Goal: Information Seeking & Learning: Check status

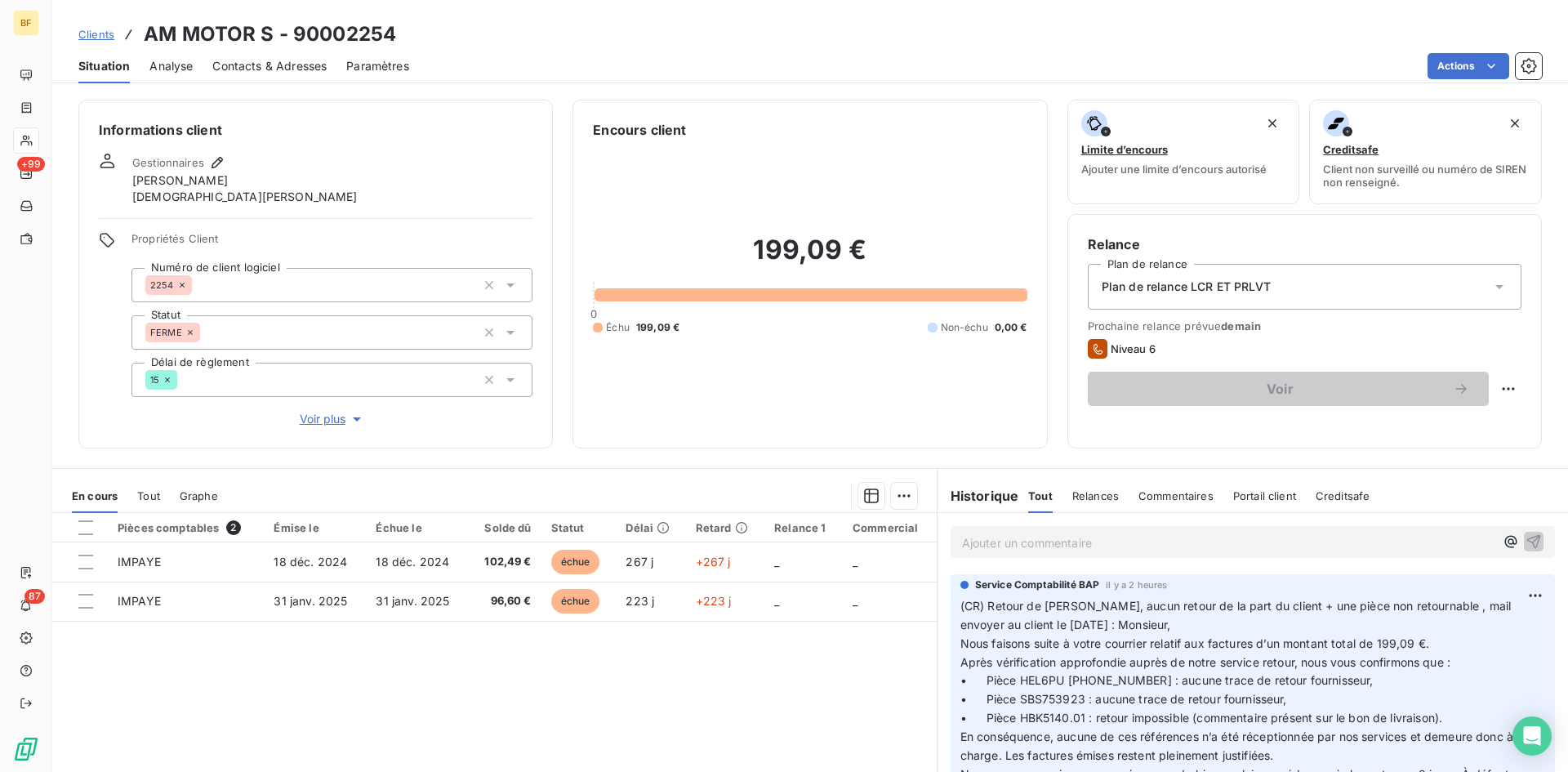
scroll to position [104, 0]
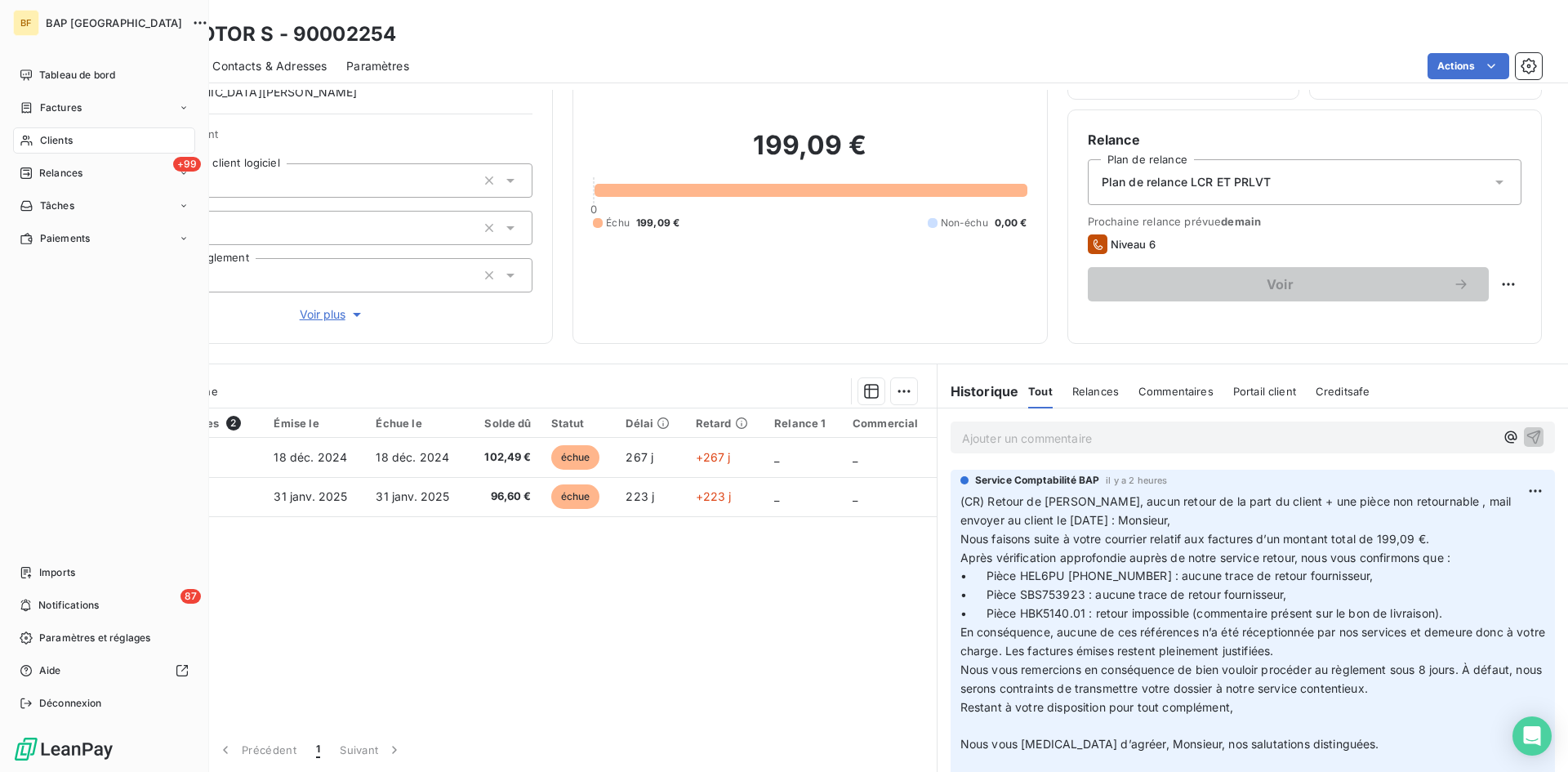
click at [49, 142] on span "Clients" at bounding box center [56, 140] width 32 height 14
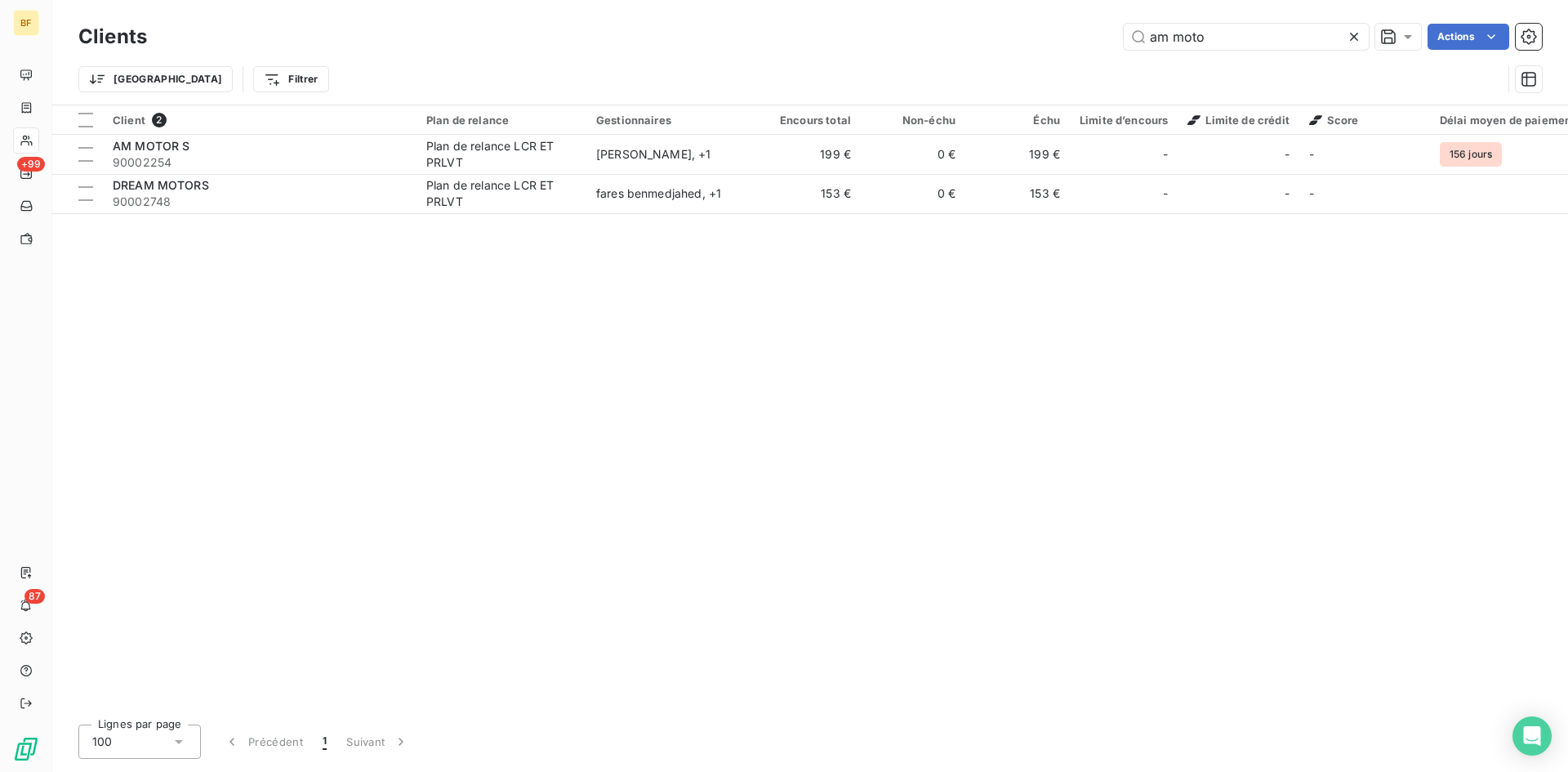
drag, startPoint x: 1218, startPoint y: 40, endPoint x: 745, endPoint y: -3, distance: 475.0
click at [745, 0] on html "BF +99 87 Clients am moto Actions Trier Filtrer Client 2 Plan de relance Gestio…" at bounding box center [784, 386] width 1568 height 772
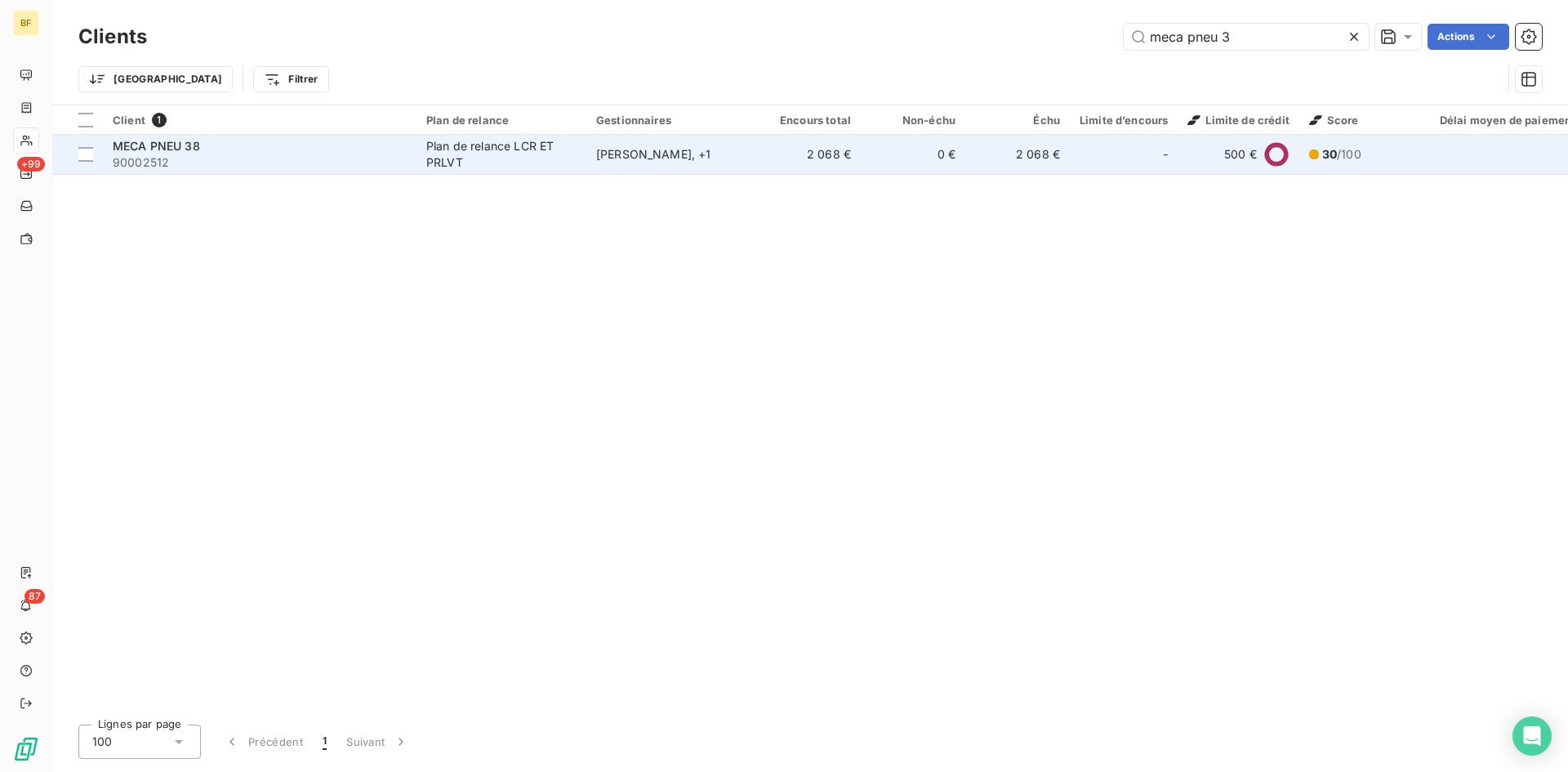
type input "meca pneu 3"
click at [159, 155] on span "90002512" at bounding box center [260, 162] width 294 height 16
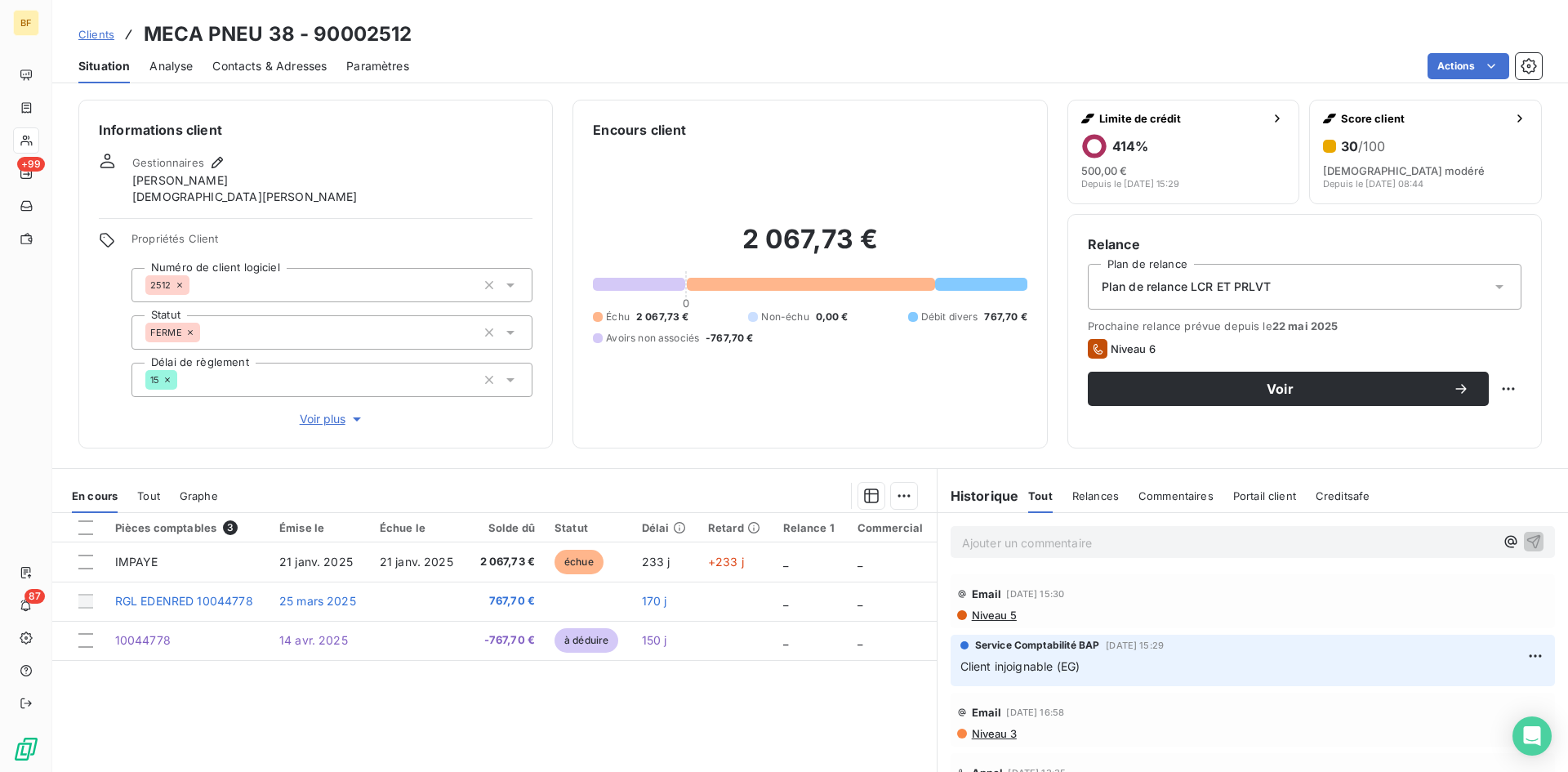
click at [982, 617] on span "Niveau 5" at bounding box center [993, 615] width 47 height 13
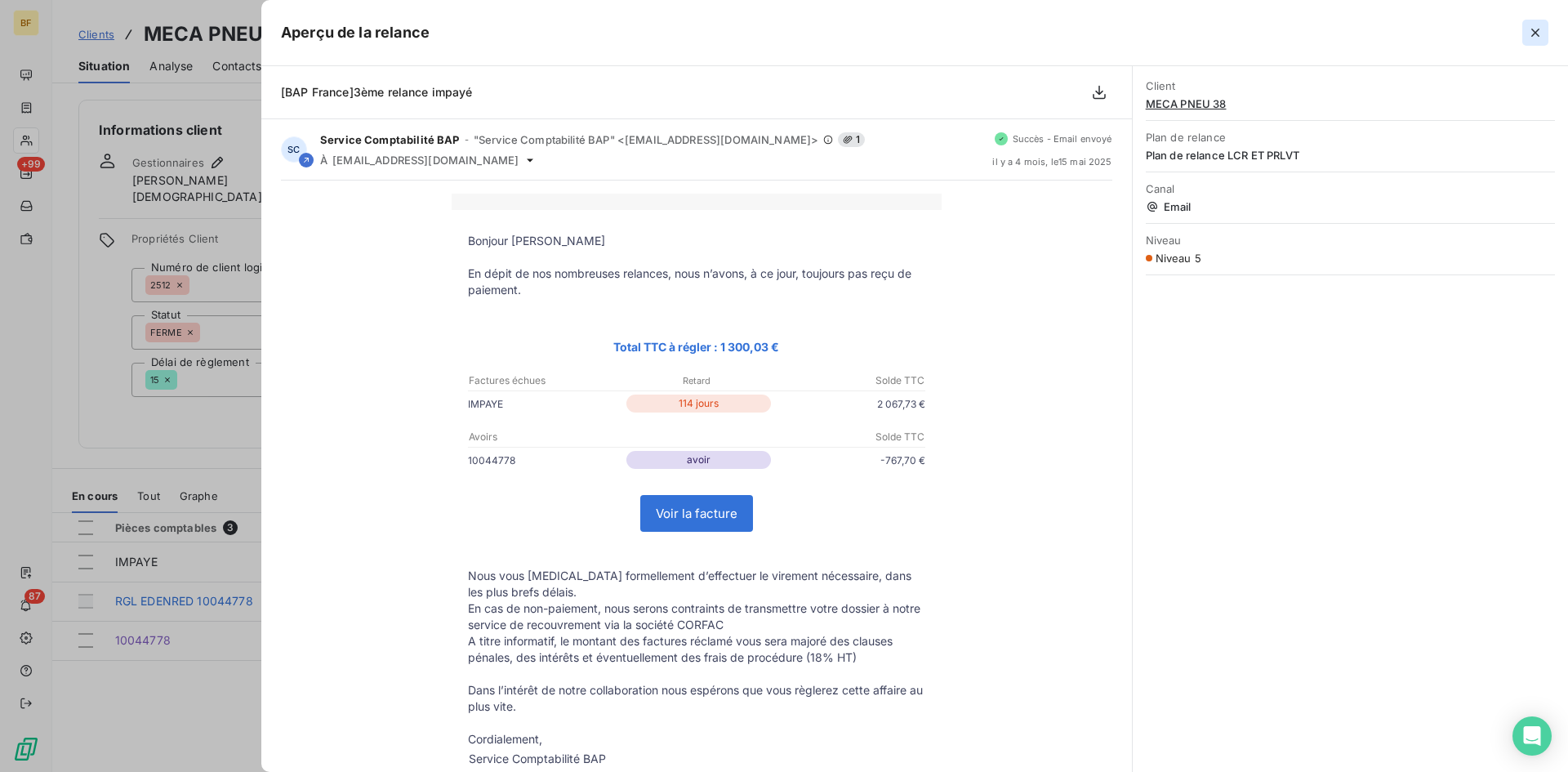
click at [1535, 32] on icon "button" at bounding box center [1535, 32] width 9 height 9
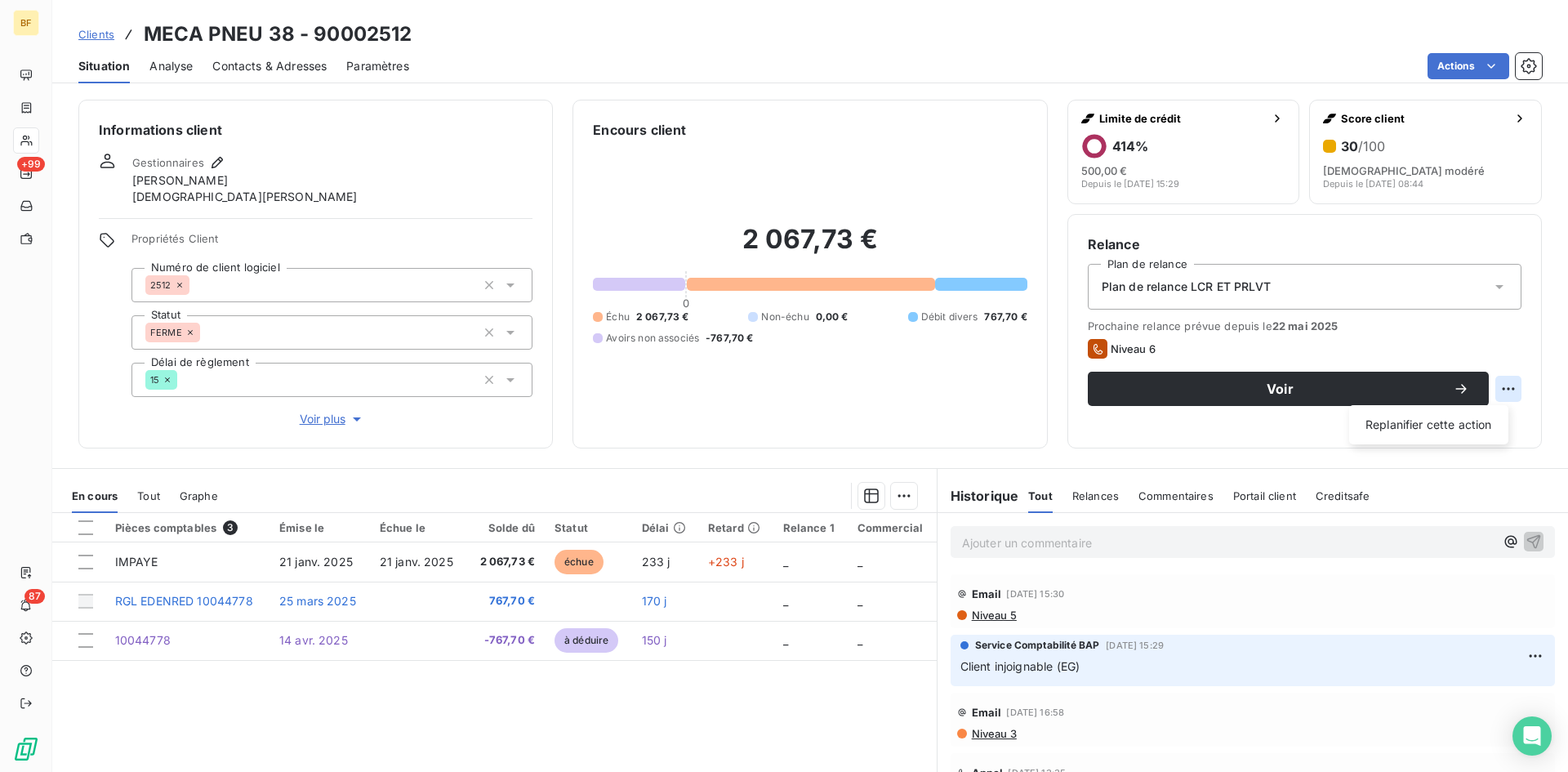
click at [1502, 384] on html "BF +99 87 Clients MECA PNEU 38 - 90002512 Situation Analyse Contacts & Adresses…" at bounding box center [784, 386] width 1568 height 772
click at [1239, 628] on html "BF +99 87 Clients MECA PNEU 38 - 90002512 Situation Analyse Contacts & Adresses…" at bounding box center [784, 386] width 1568 height 772
click at [1500, 386] on html "BF +99 87 Clients MECA PNEU 38 - 90002512 Situation Analyse Contacts & Adresses…" at bounding box center [784, 386] width 1568 height 772
click at [1438, 429] on div "Replanifier cette action" at bounding box center [1429, 424] width 146 height 27
select select "8"
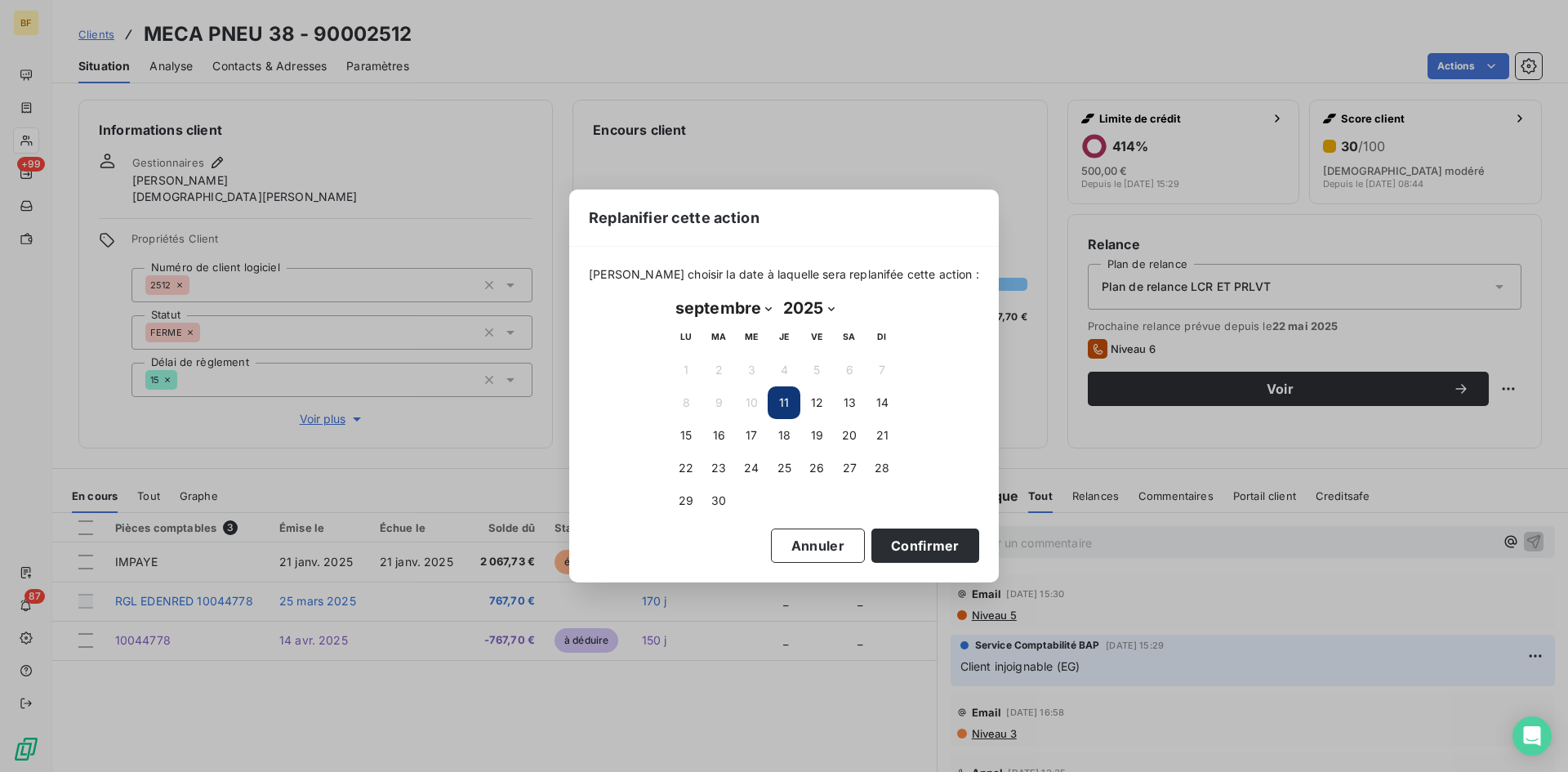
click at [1074, 469] on div "Replanifier cette action [PERSON_NAME] choisir la date à laquelle sera replanif…" at bounding box center [784, 386] width 1568 height 772
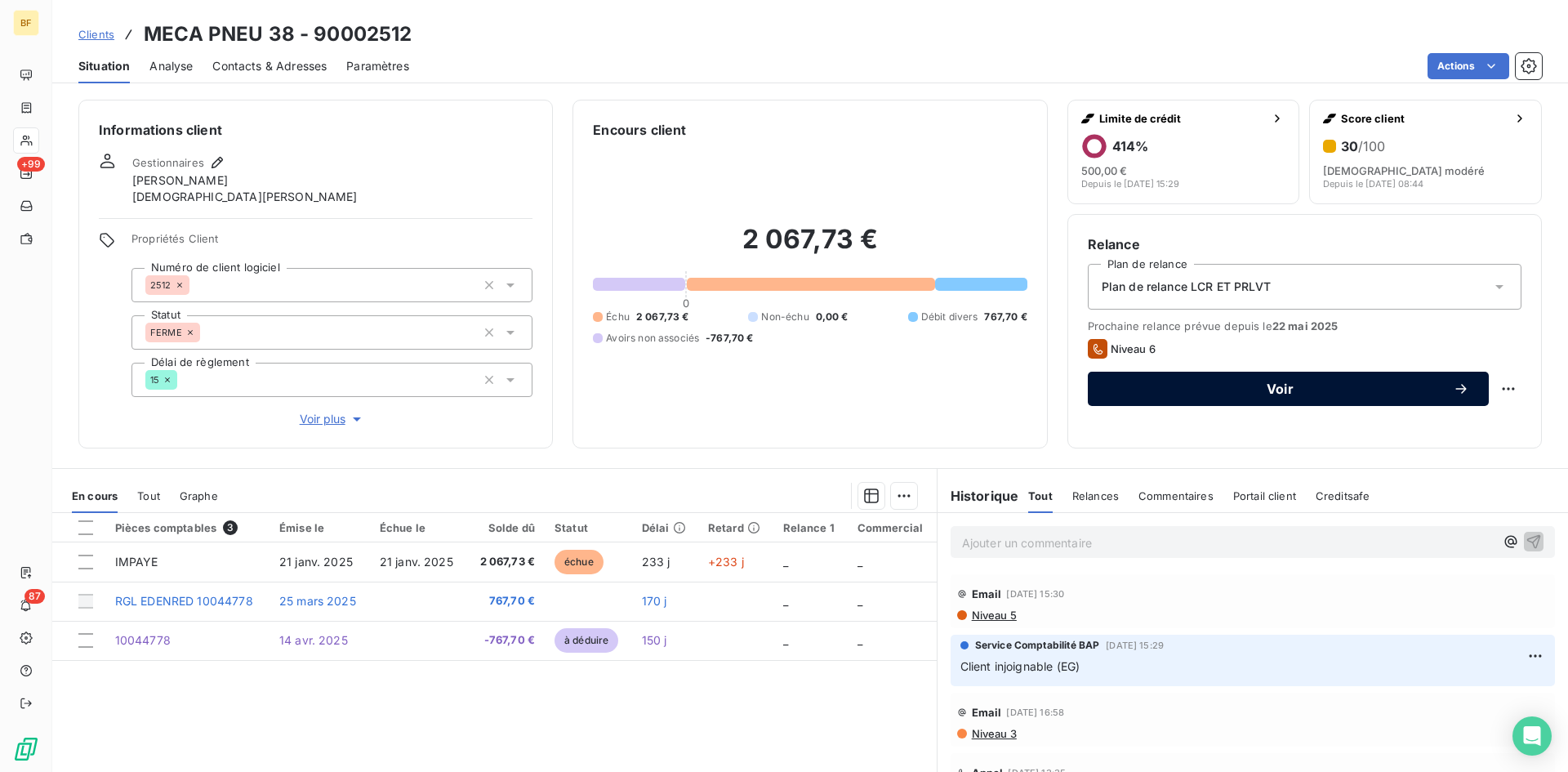
click at [1176, 384] on span "Voir" at bounding box center [1280, 388] width 346 height 13
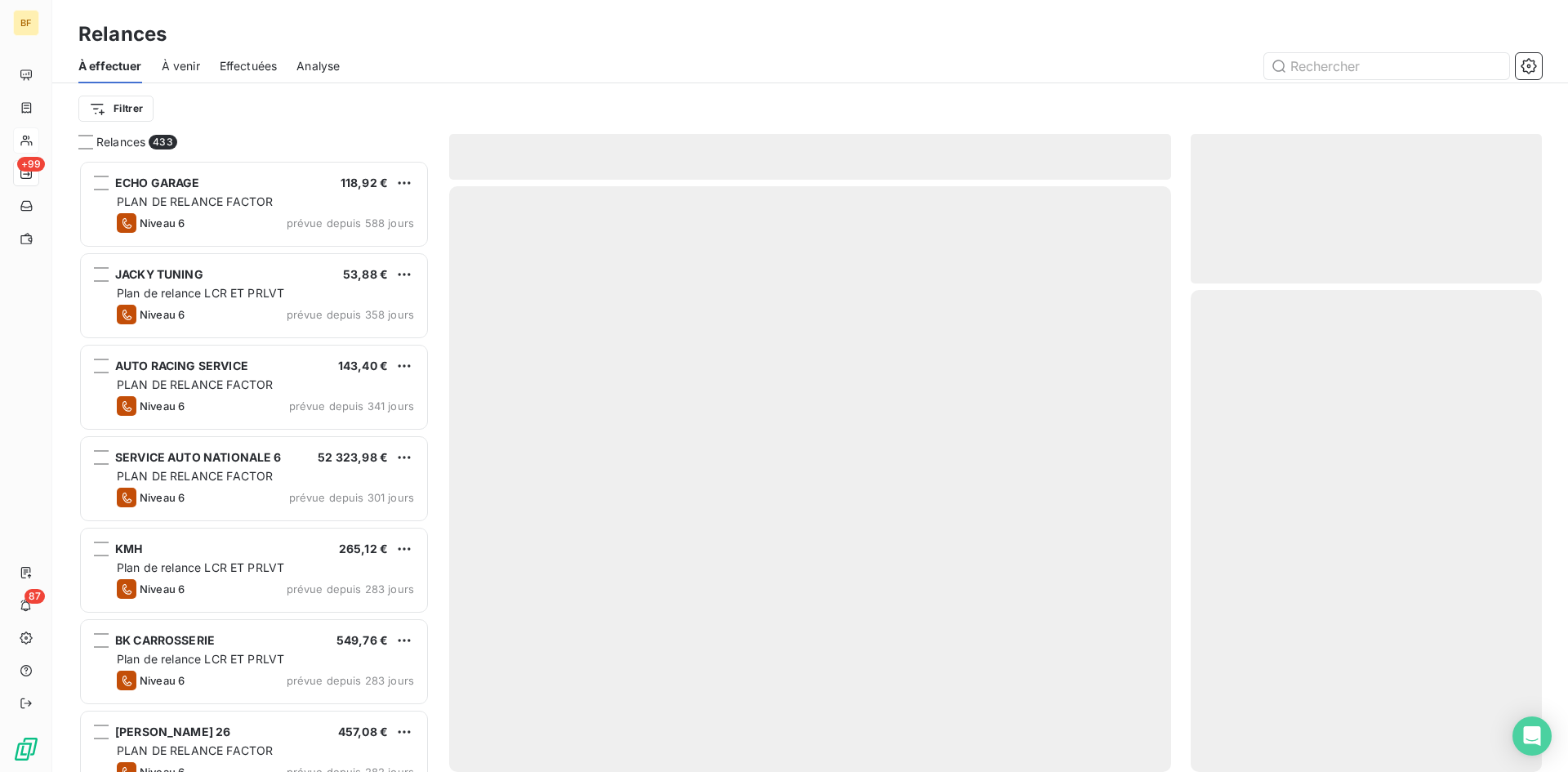
scroll to position [599, 339]
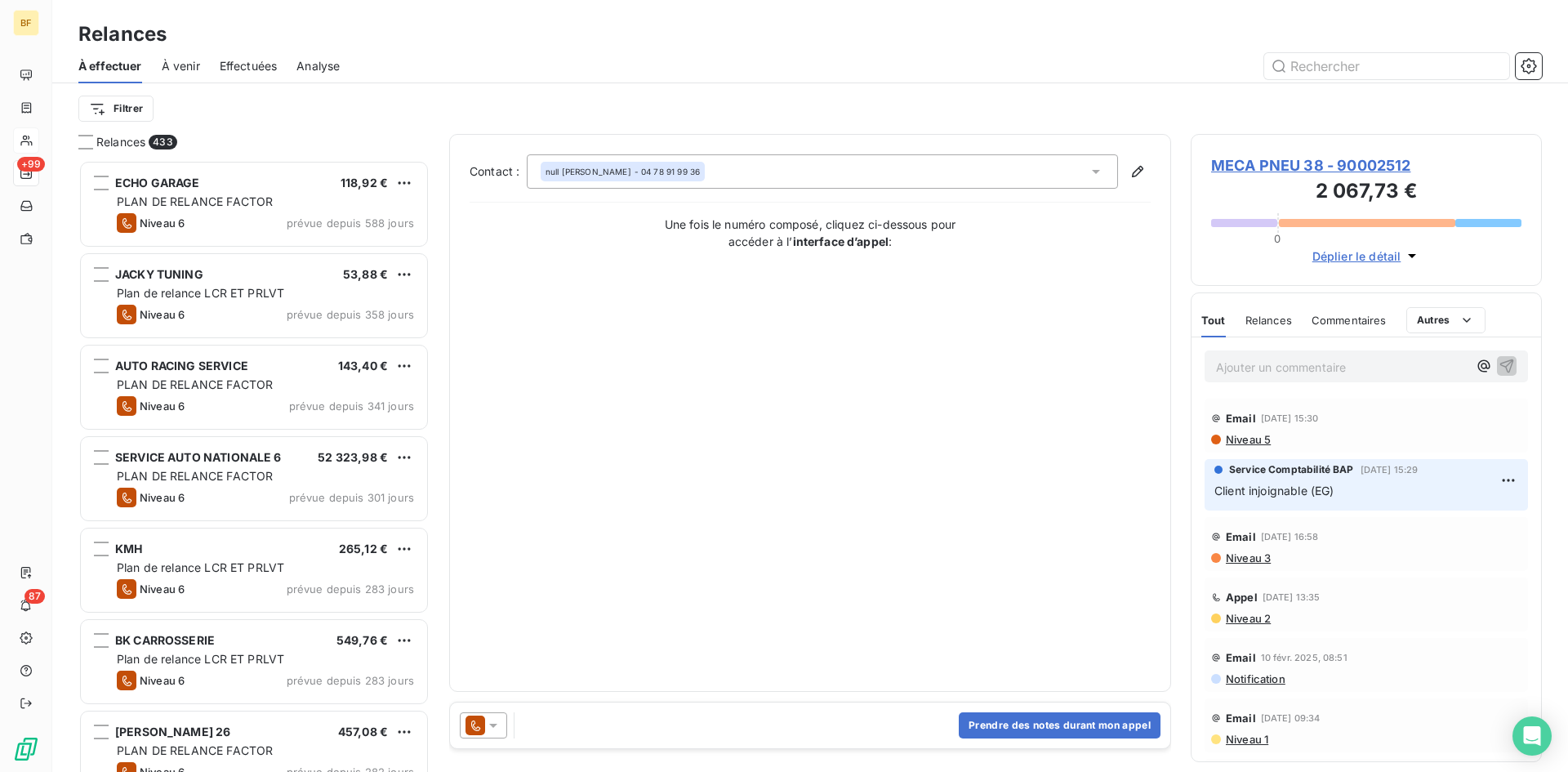
click at [495, 727] on icon at bounding box center [493, 725] width 16 height 16
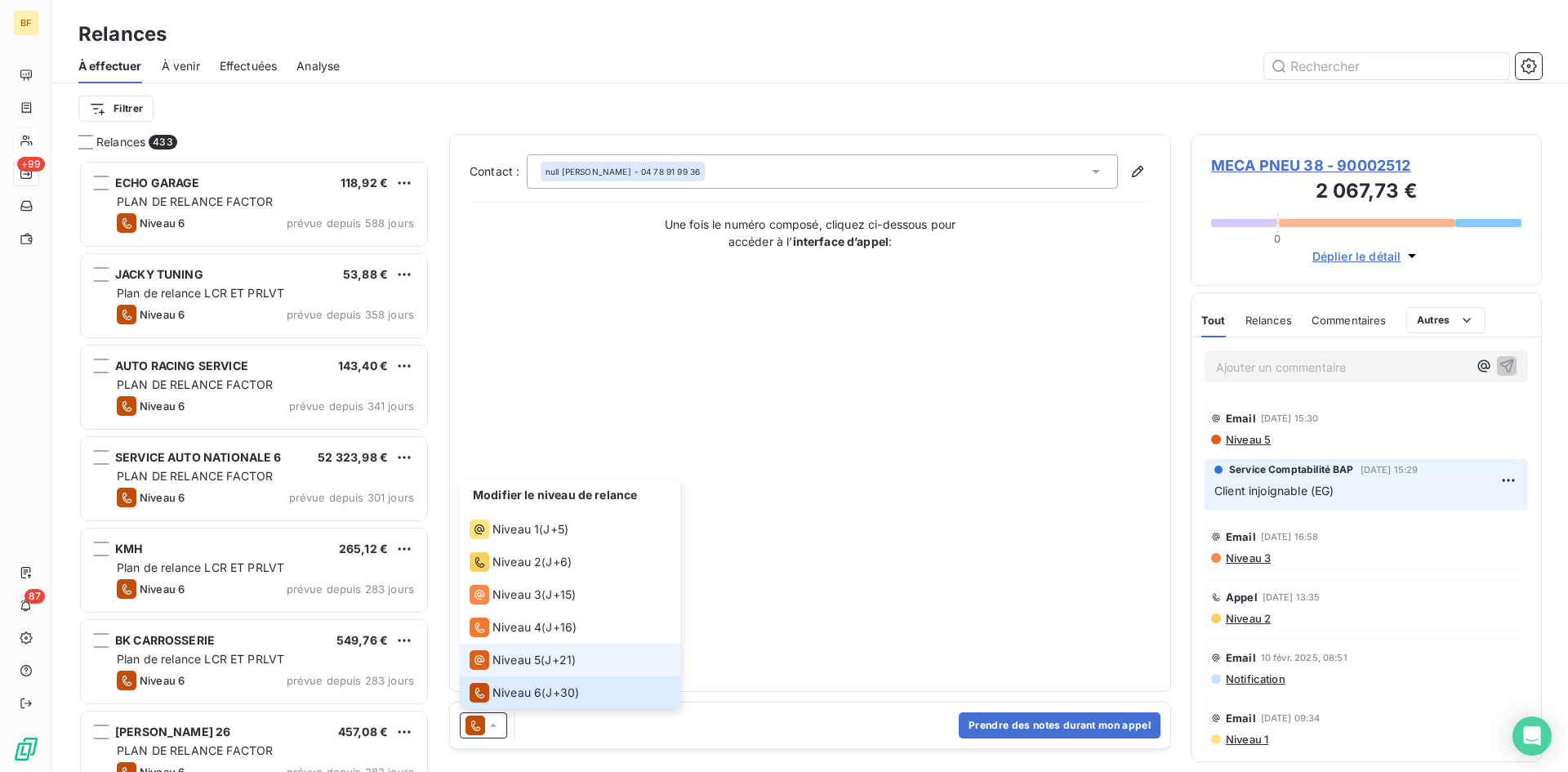
click at [557, 650] on div "Niveau 5 ( J+21 )" at bounding box center [522, 660] width 106 height 20
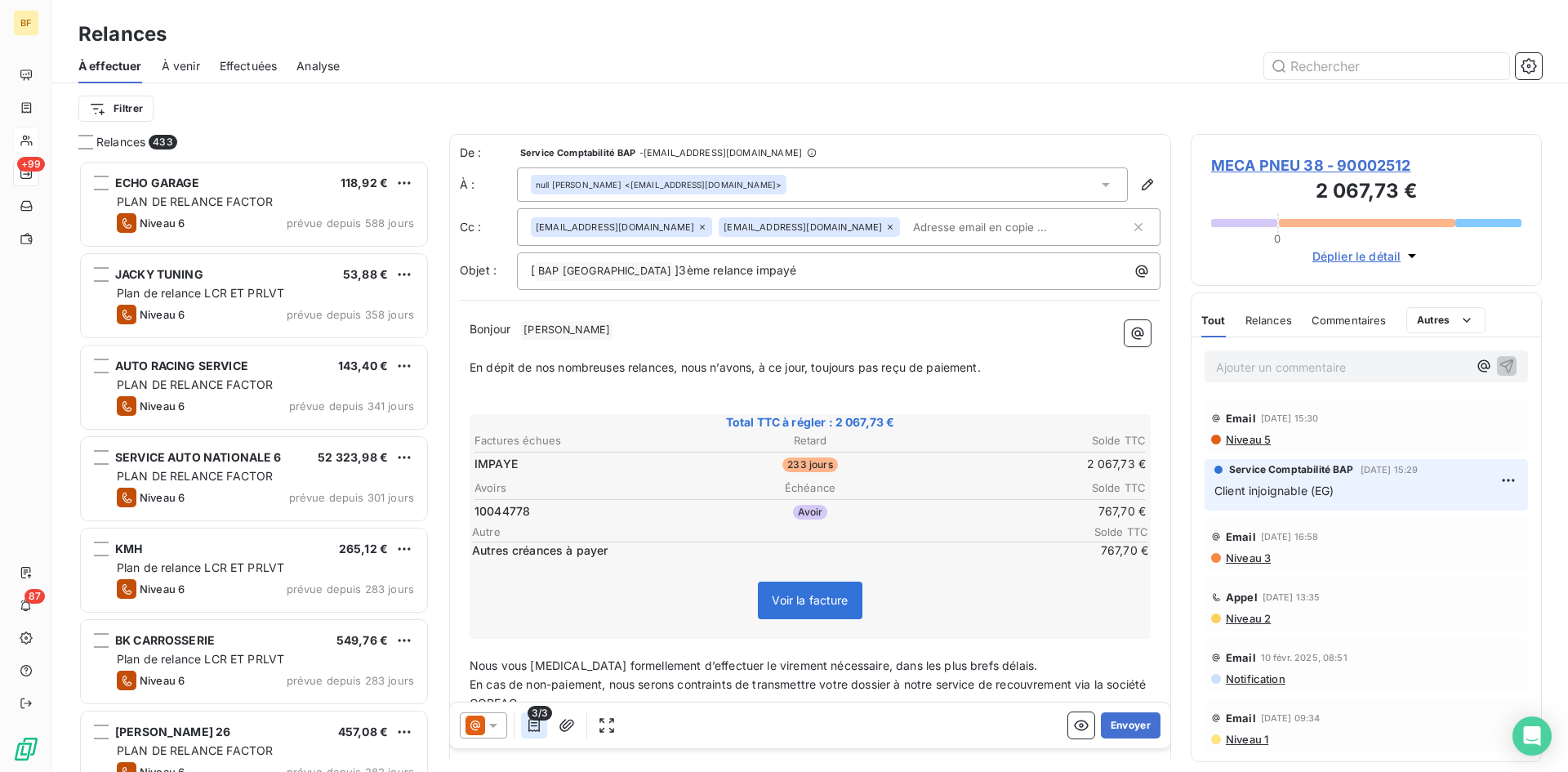
click at [534, 727] on icon "button" at bounding box center [534, 725] width 16 height 16
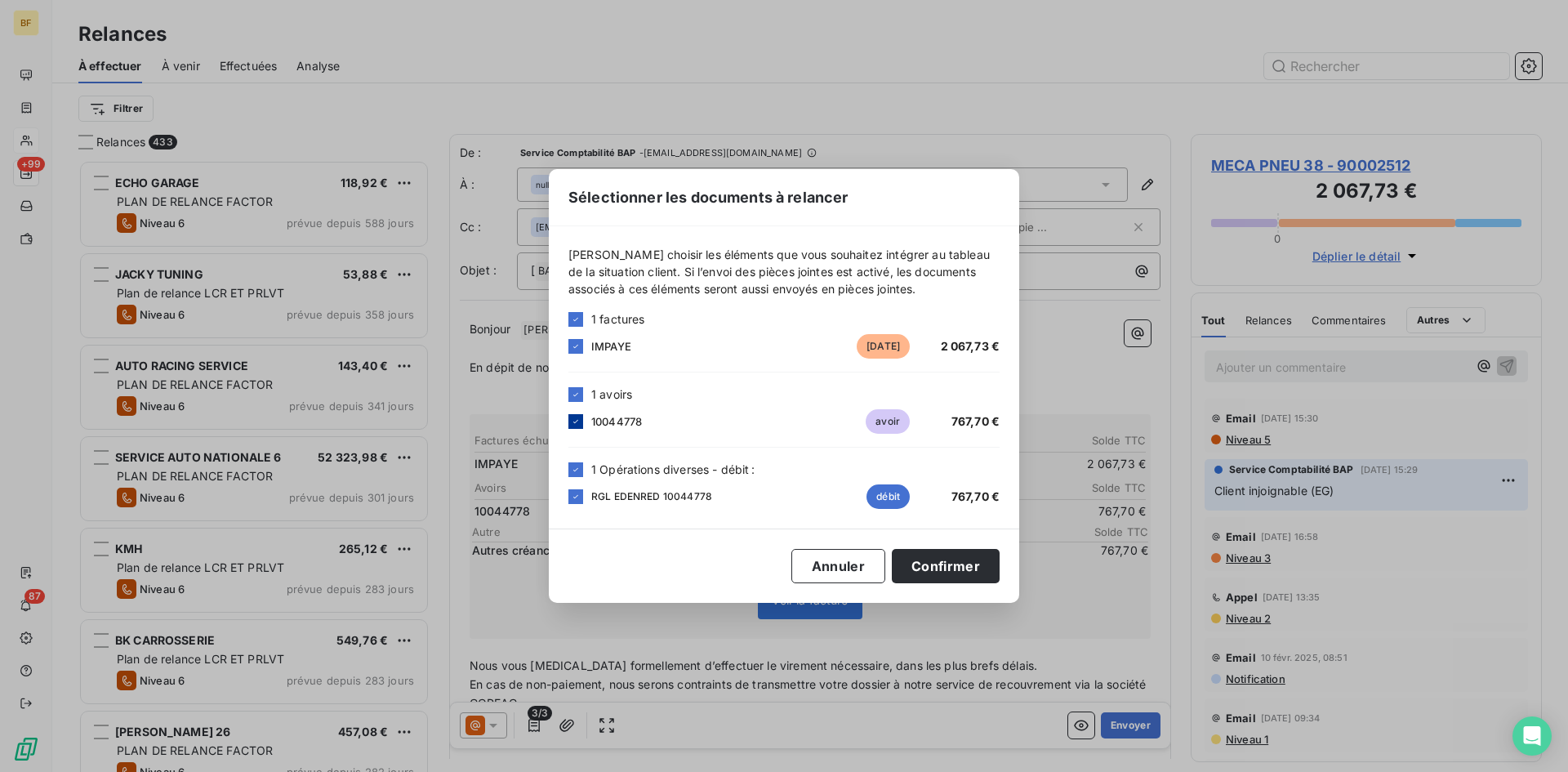
click at [576, 417] on icon at bounding box center [576, 422] width 9 height 9
click at [571, 488] on div "RGL EDENRED 10044778 débit 767,70 €" at bounding box center [784, 497] width 431 height 25
click at [575, 470] on icon at bounding box center [576, 468] width 5 height 3
click at [927, 569] on button "Confirmer" at bounding box center [946, 566] width 108 height 34
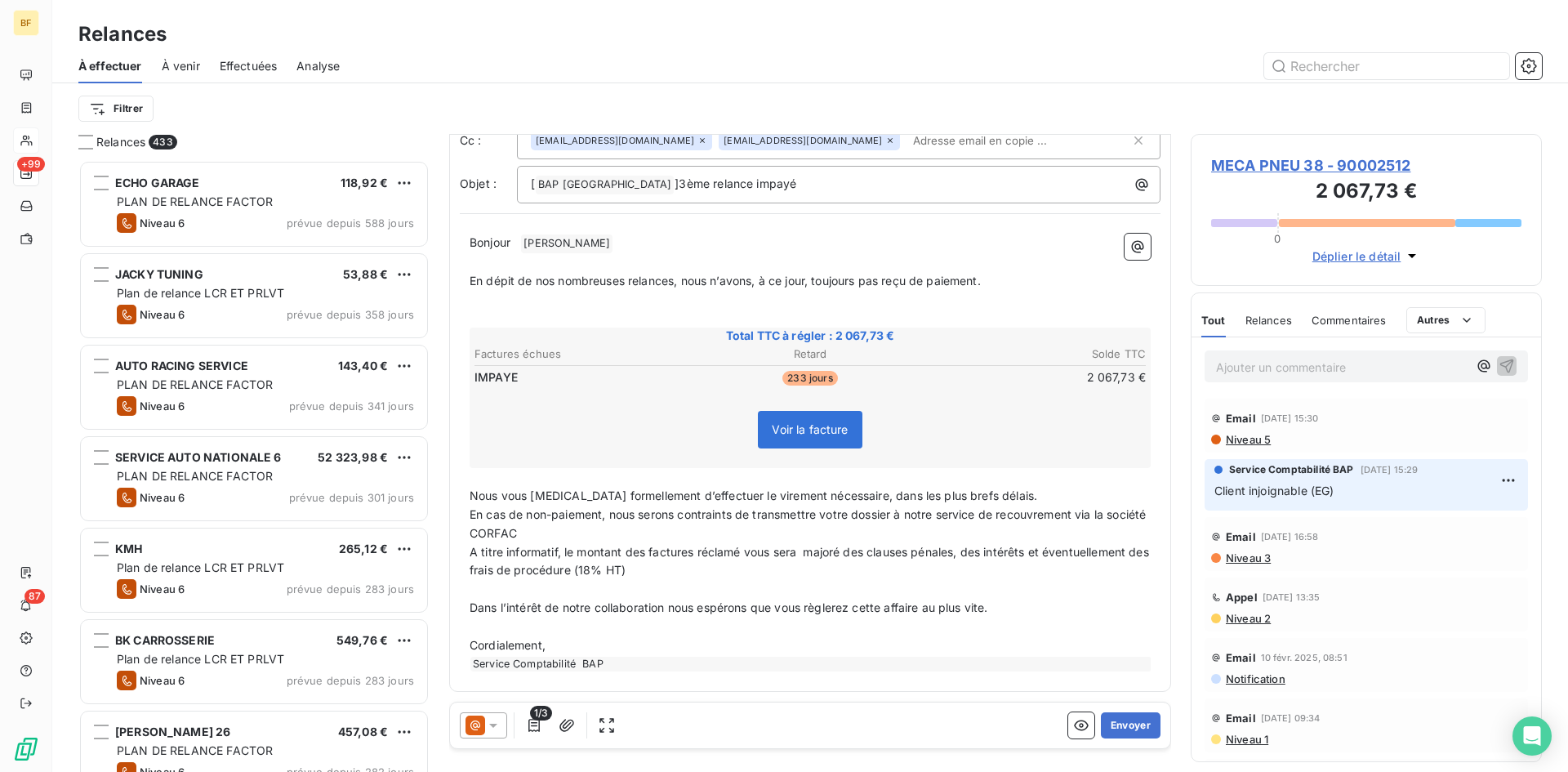
scroll to position [0, 0]
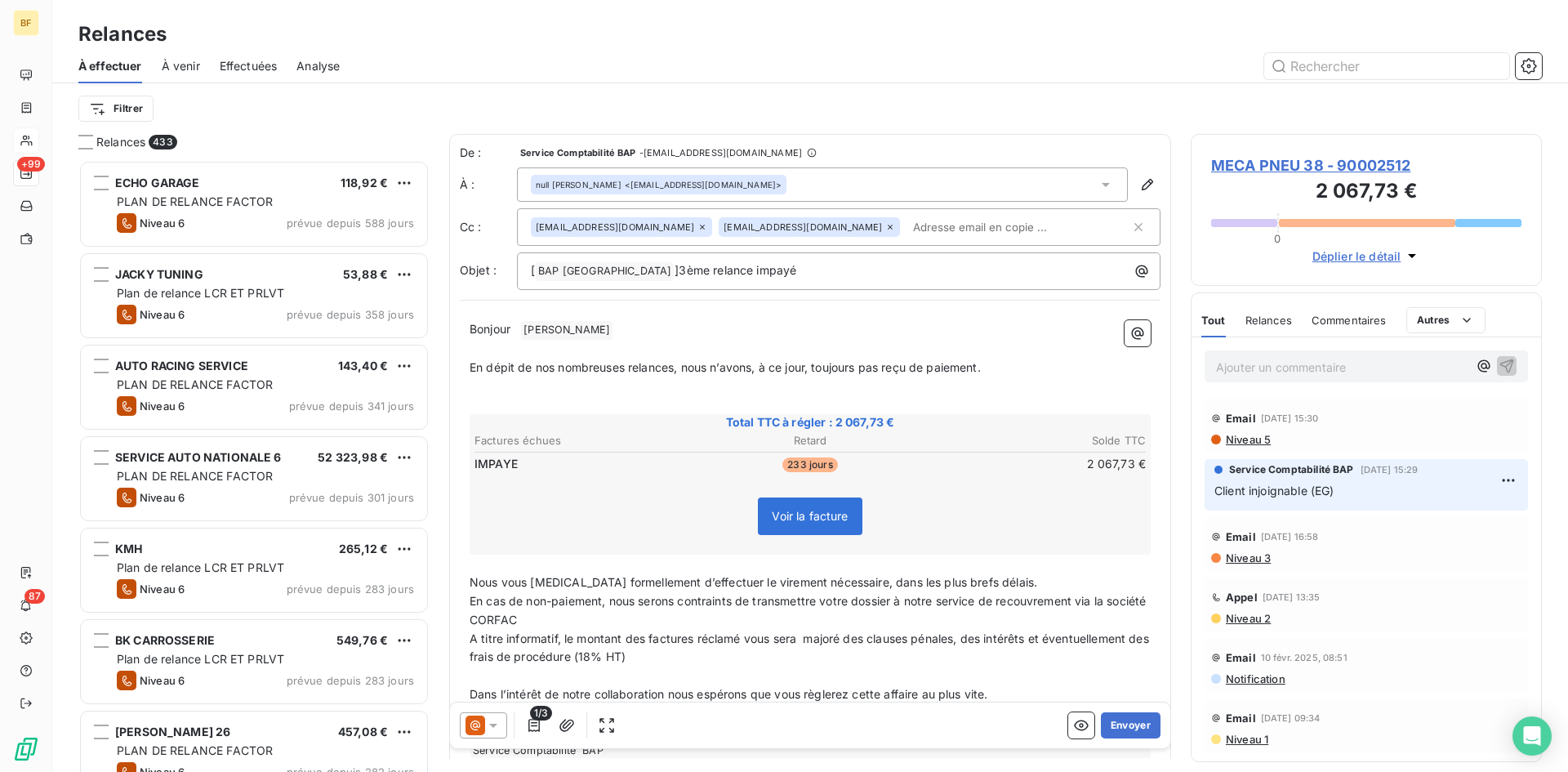
click at [817, 225] on div "[EMAIL_ADDRESS][DOMAIN_NAME]" at bounding box center [809, 227] width 181 height 20
click at [885, 226] on icon at bounding box center [890, 227] width 9 height 9
click at [678, 226] on div "[EMAIL_ADDRESS][DOMAIN_NAME]" at bounding box center [621, 227] width 181 height 20
click at [700, 225] on icon at bounding box center [702, 226] width 5 height 5
click at [592, 231] on input "text" at bounding box center [618, 226] width 176 height 25
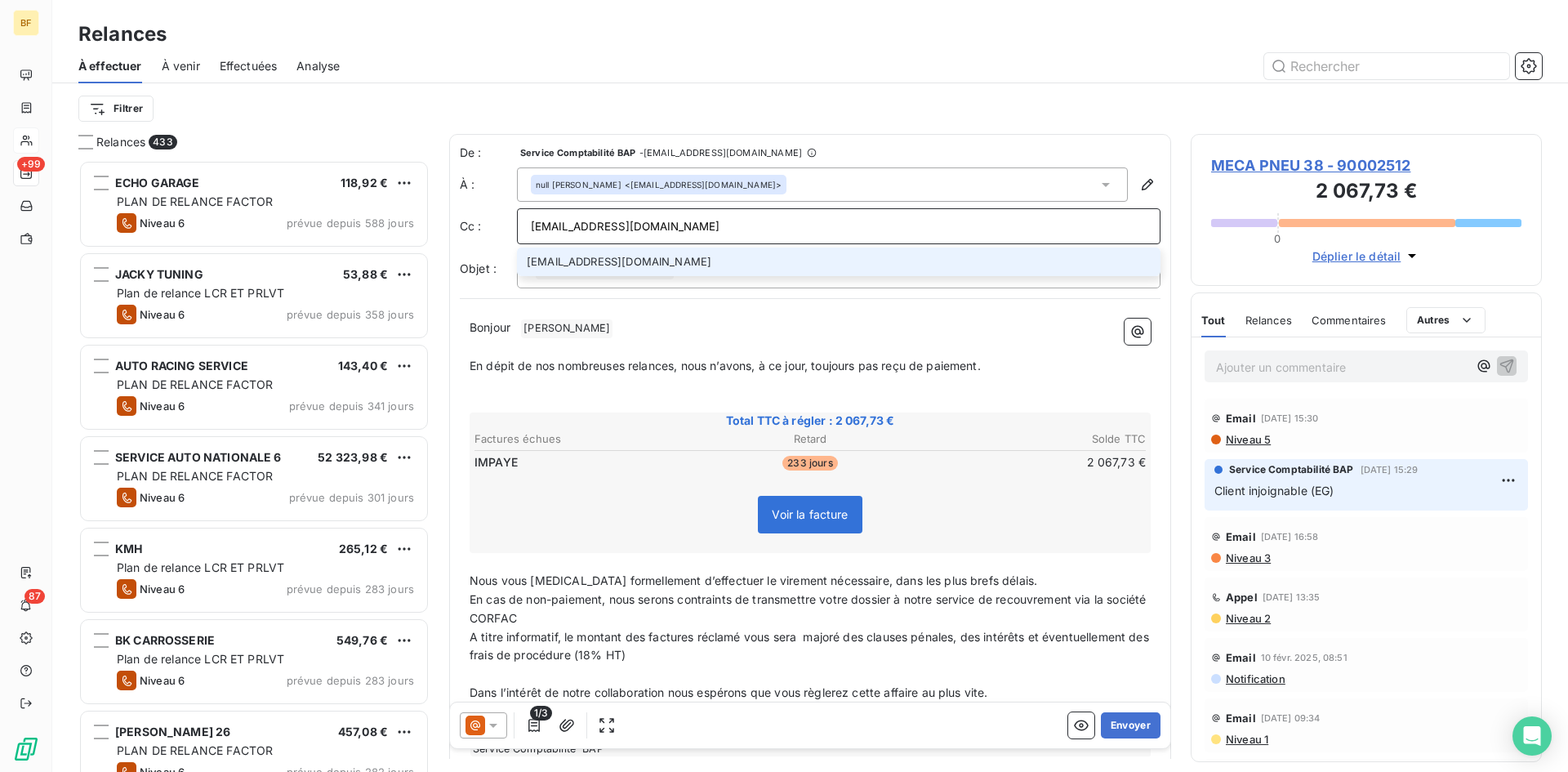
type input "[EMAIL_ADDRESS][DOMAIN_NAME]"
click at [604, 259] on li "[EMAIL_ADDRESS][DOMAIN_NAME]" at bounding box center [839, 262] width 644 height 28
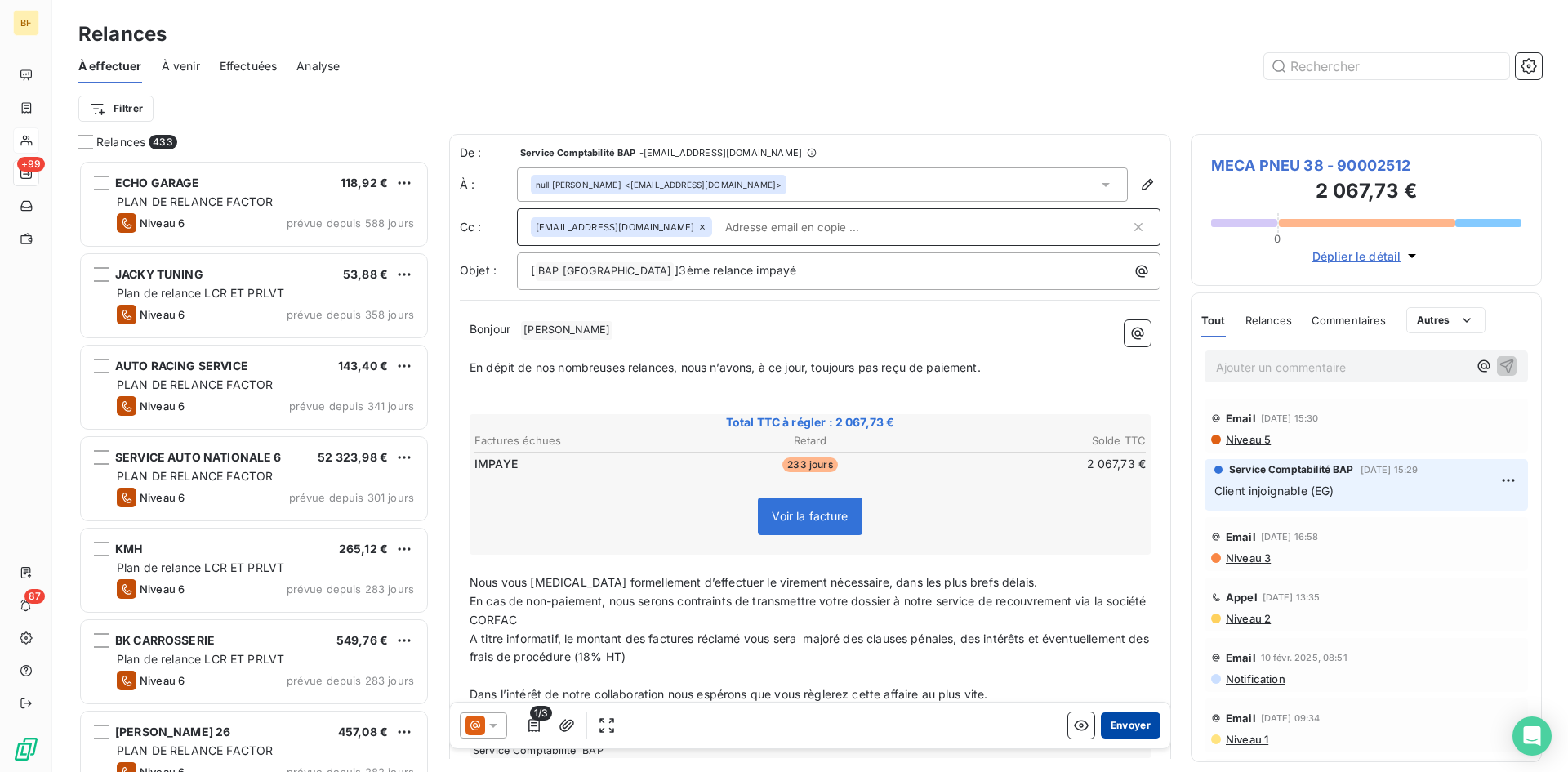
click at [1114, 726] on button "Envoyer" at bounding box center [1130, 725] width 60 height 27
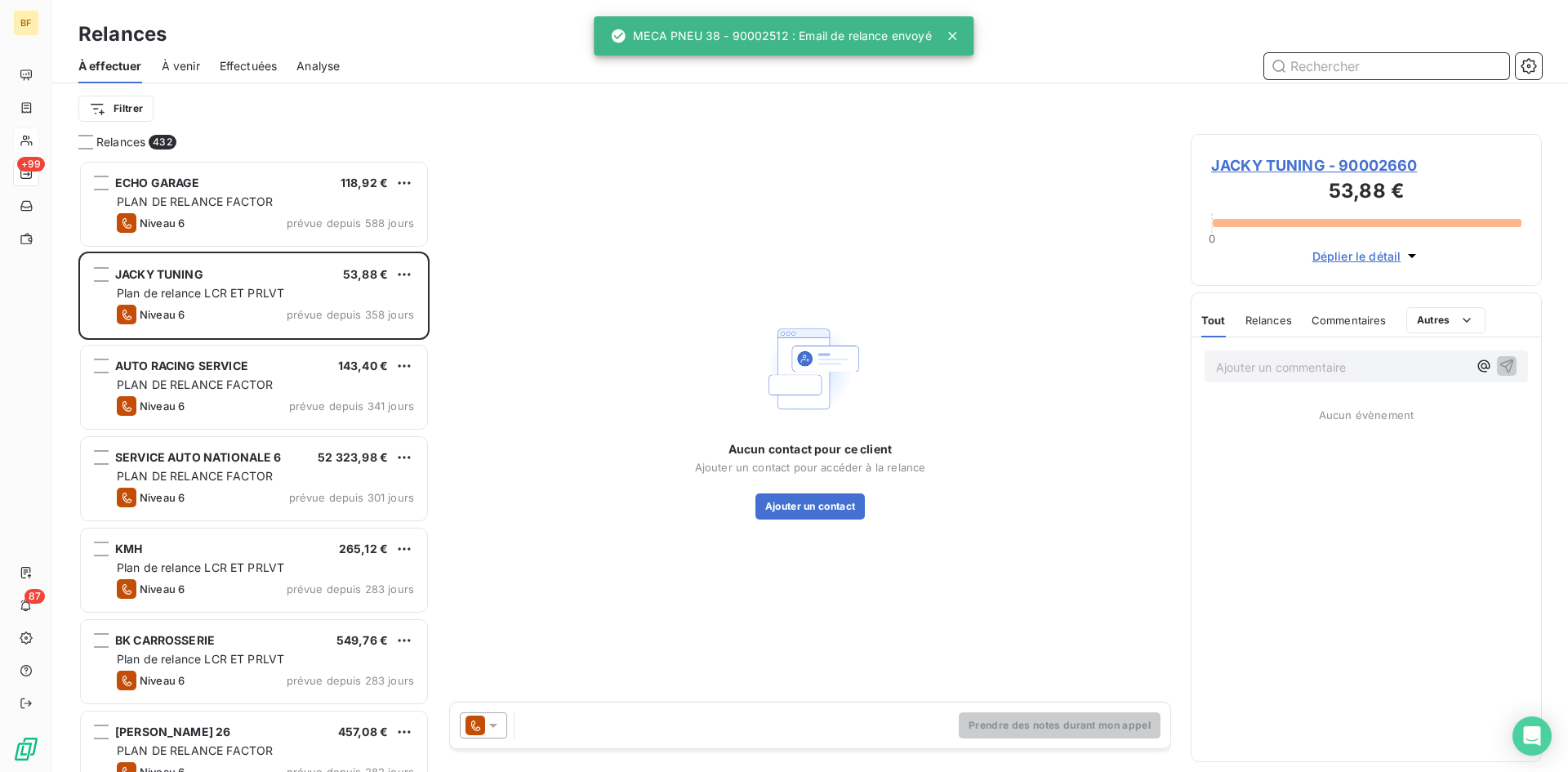
click at [1334, 67] on input "text" at bounding box center [1387, 66] width 245 height 27
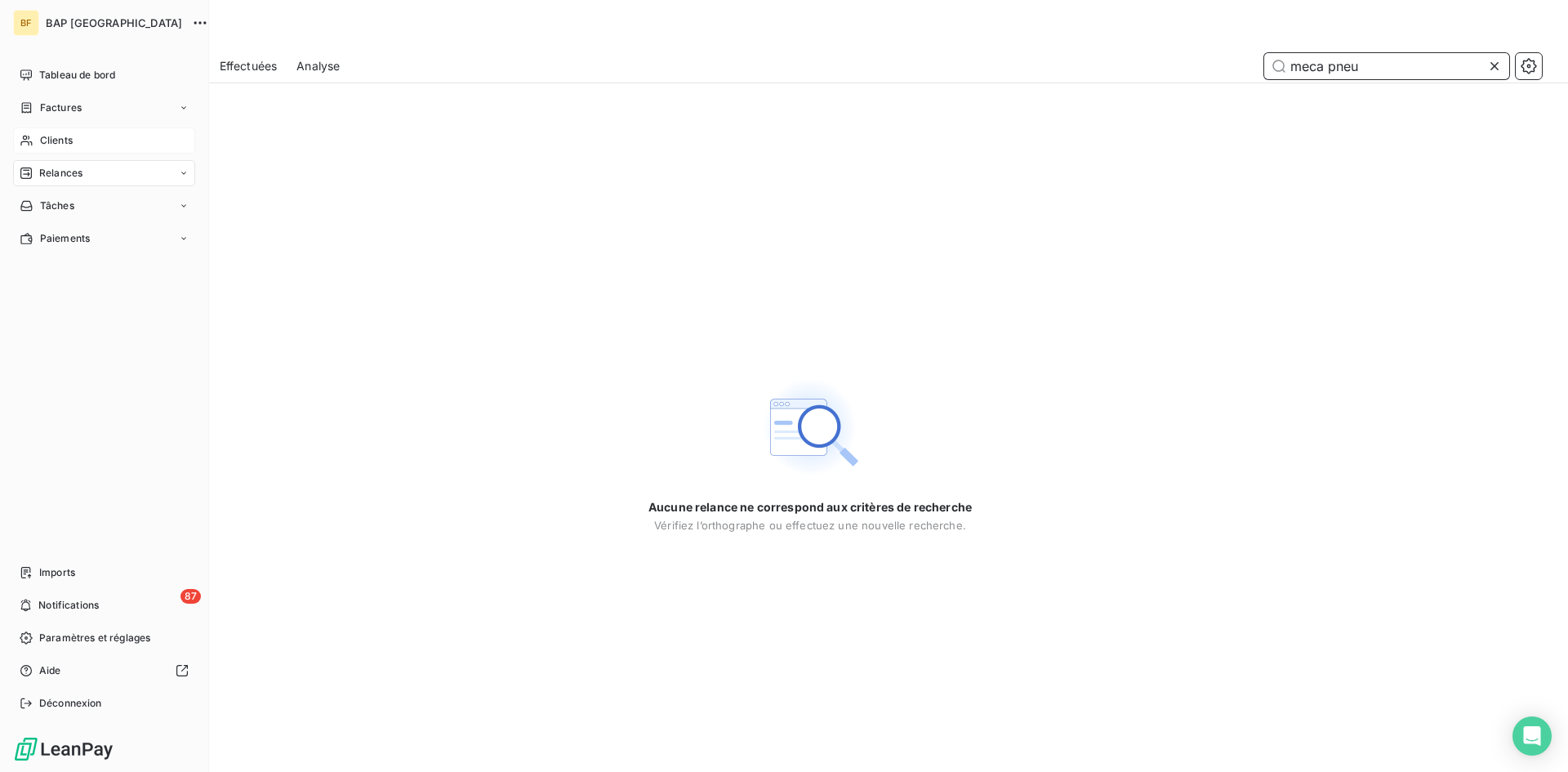
type input "meca pneu"
click at [67, 145] on span "Clients" at bounding box center [56, 140] width 32 height 14
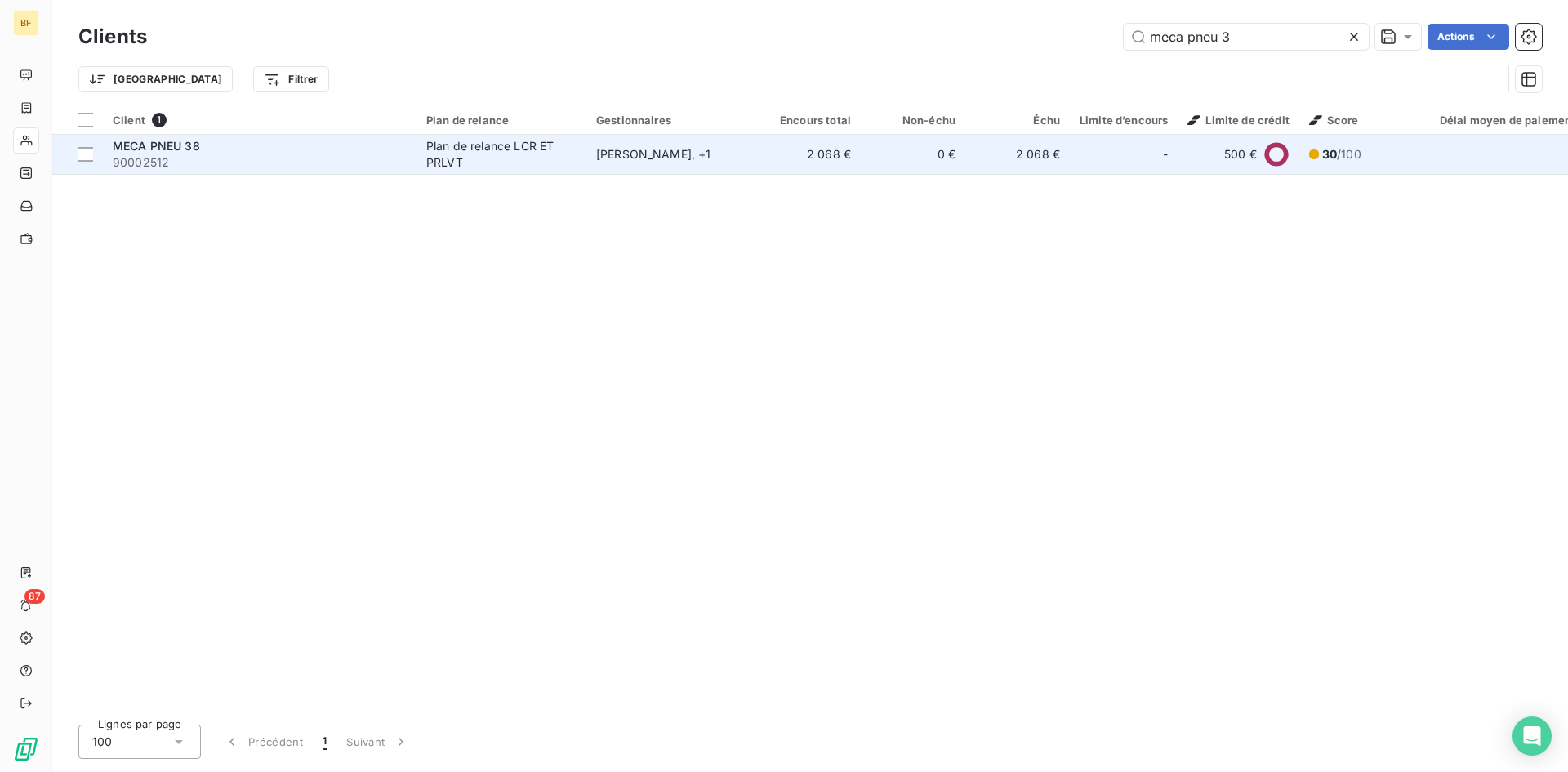
click at [239, 144] on div "MECA PNEU 38" at bounding box center [260, 145] width 294 height 16
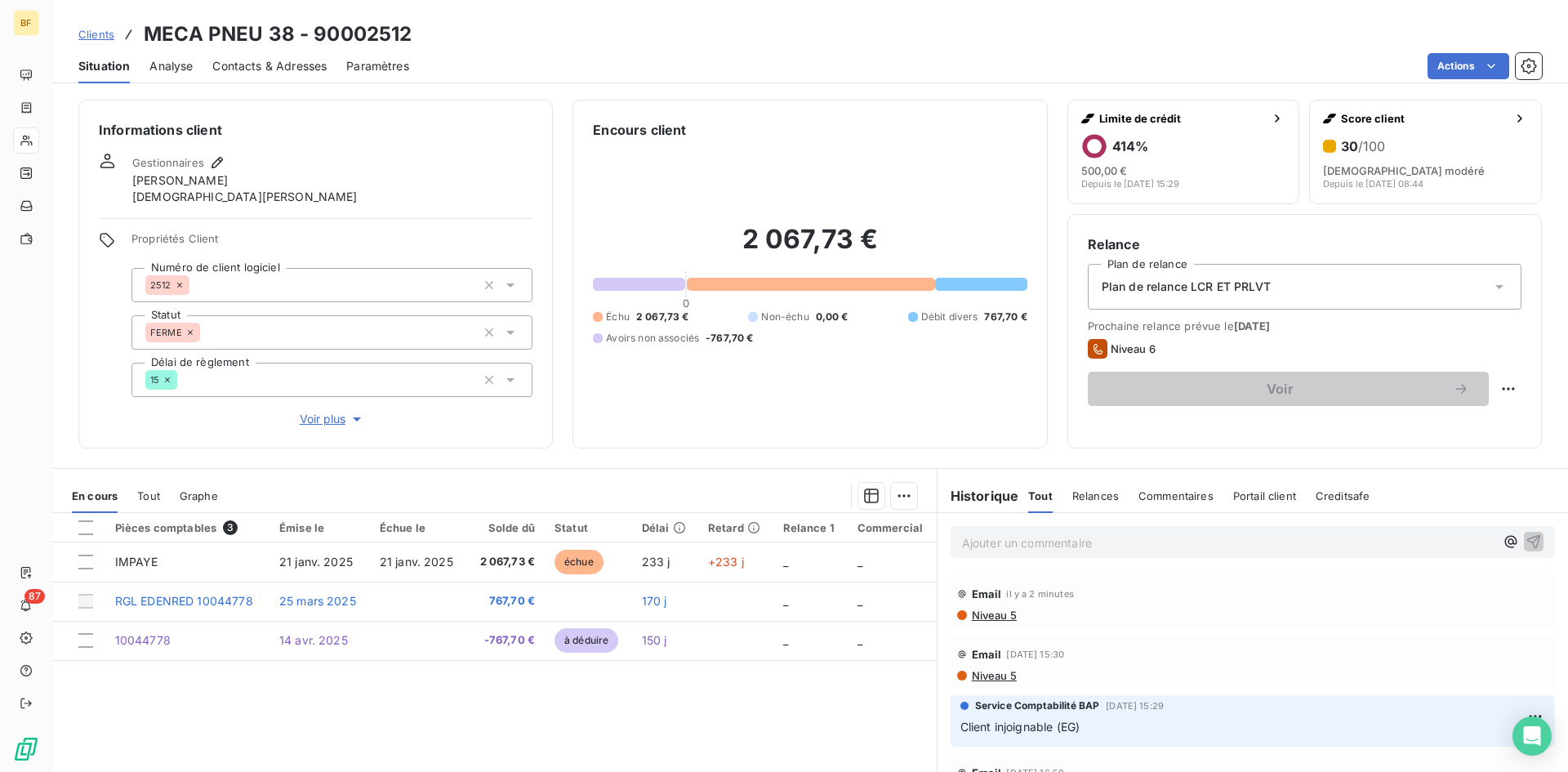
click at [272, 74] on div "Contacts & Adresses" at bounding box center [270, 66] width 114 height 34
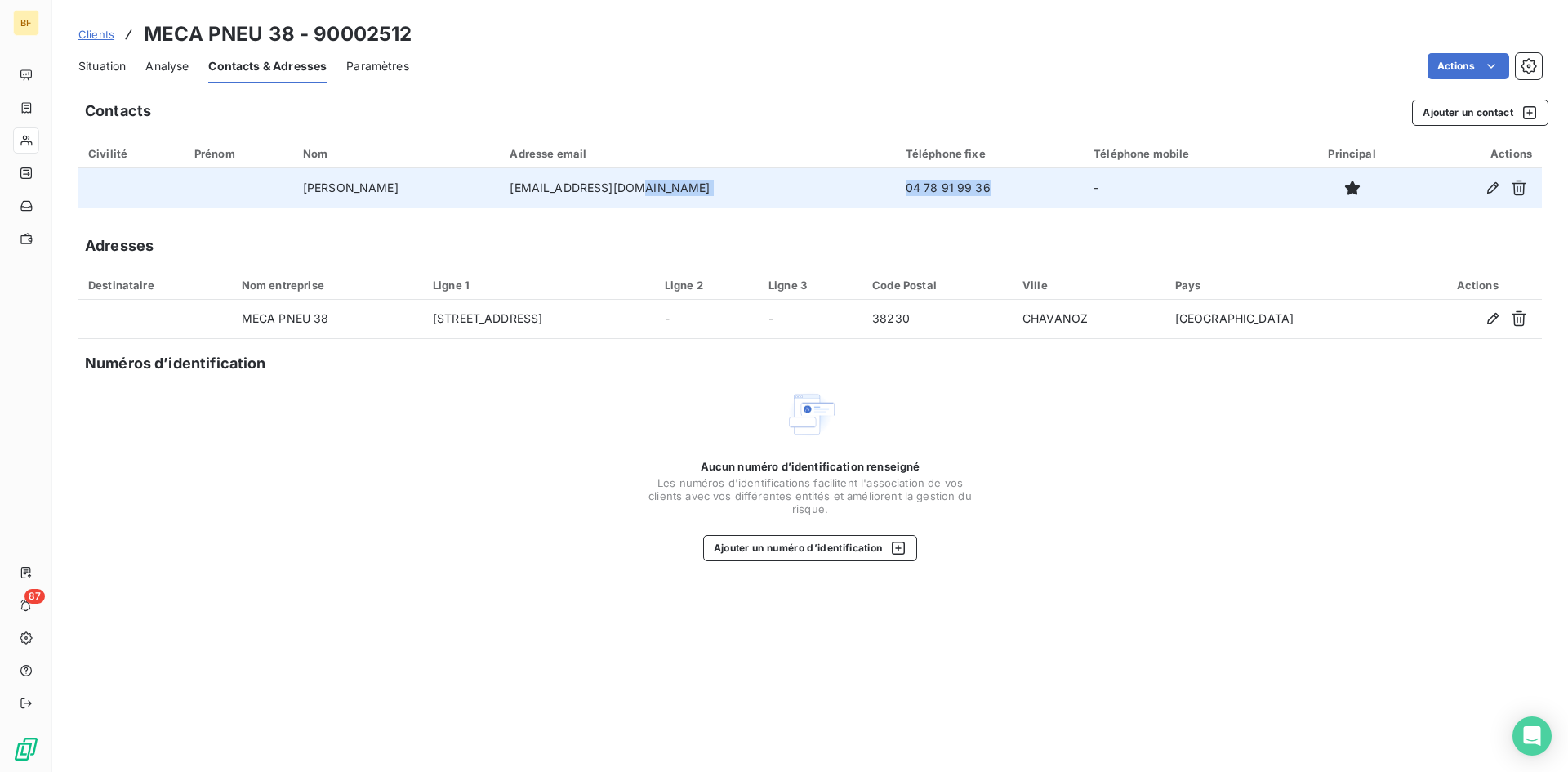
drag, startPoint x: 963, startPoint y: 192, endPoint x: 834, endPoint y: 192, distance: 129.0
click at [834, 192] on tr "[PERSON_NAME] [EMAIL_ADDRESS][DOMAIN_NAME] 04 78 91 99 36 -" at bounding box center [810, 187] width 1464 height 39
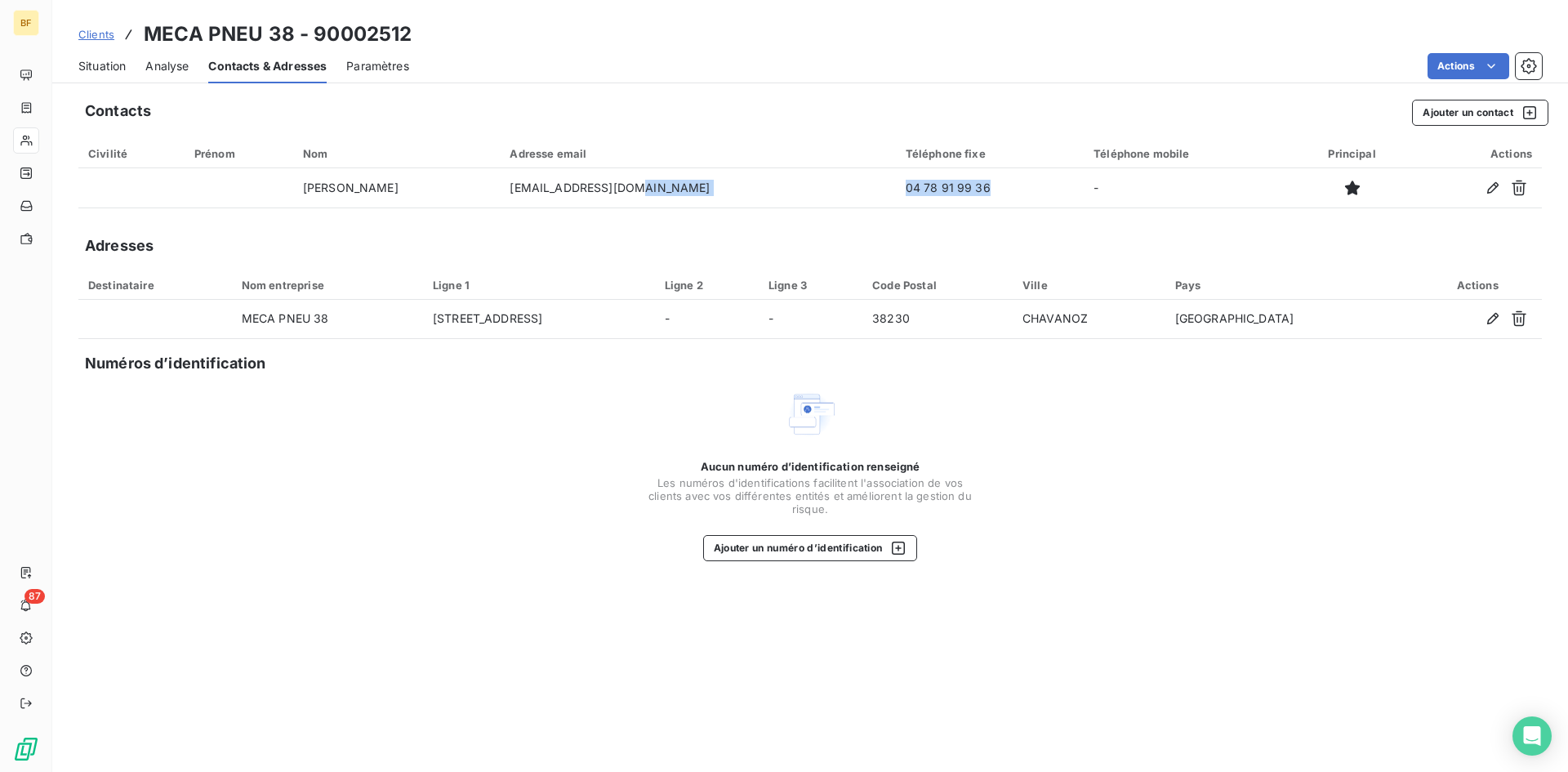
copy tr "04 78 91 99 36"
drag, startPoint x: 172, startPoint y: 66, endPoint x: 136, endPoint y: 68, distance: 36.1
click at [172, 66] on span "Analyse" at bounding box center [167, 66] width 44 height 16
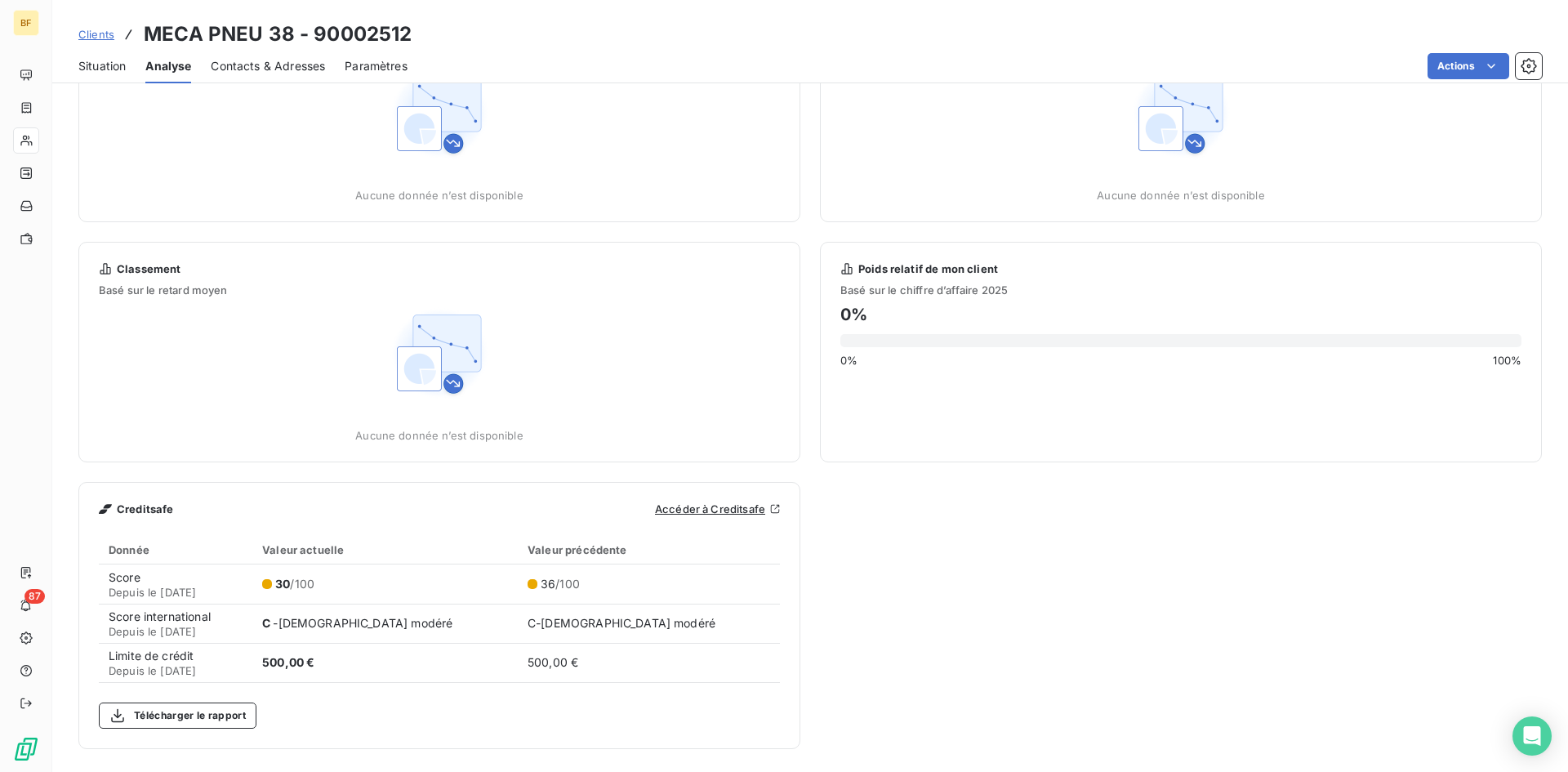
scroll to position [102, 0]
click at [98, 64] on span "Situation" at bounding box center [103, 66] width 47 height 16
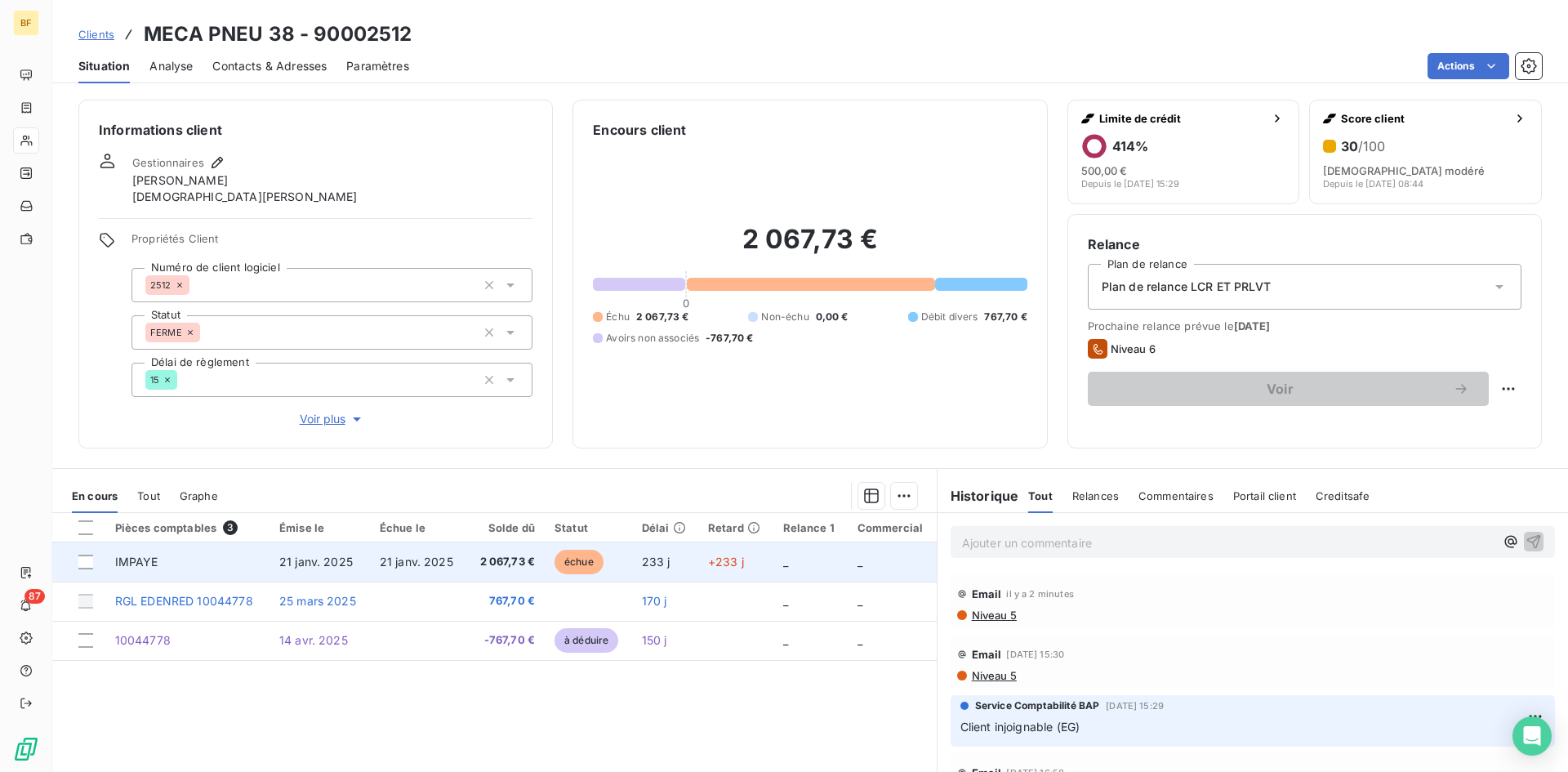
click at [172, 557] on td "IMPAYE" at bounding box center [187, 561] width 164 height 39
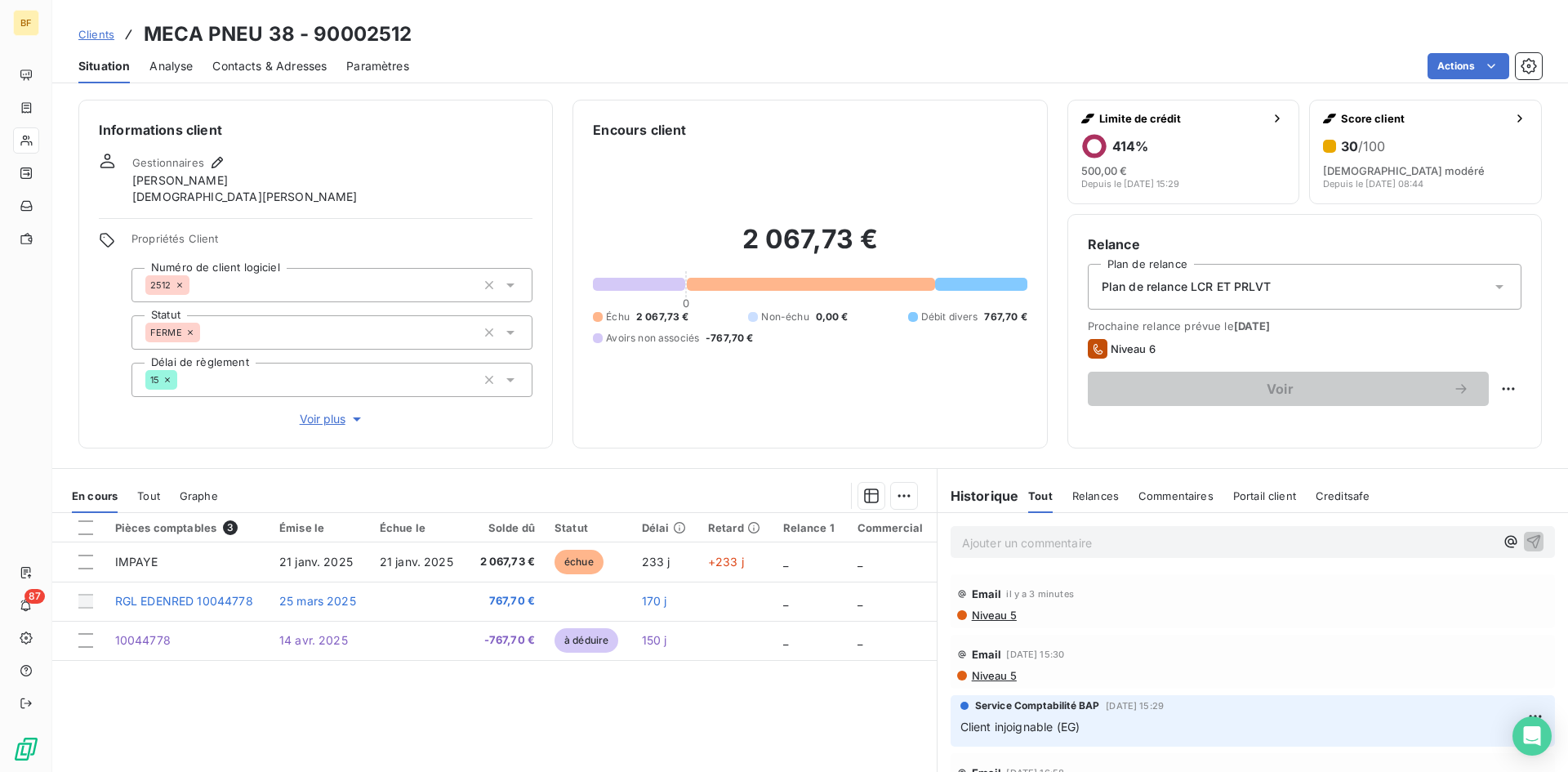
drag, startPoint x: 1020, startPoint y: 523, endPoint x: 1012, endPoint y: 530, distance: 10.6
click at [1020, 523] on div "Ajouter un commentaire ﻿" at bounding box center [1253, 541] width 631 height 58
click at [1008, 536] on p "Ajouter un commentaire ﻿" at bounding box center [1228, 542] width 533 height 20
click at [952, 540] on div "Appel le [DATE] - Le gérant pas présent, l'employé ne sait pas quand il va reve…" at bounding box center [1253, 541] width 604 height 30
click at [962, 541] on span "Appel le [DATE] - Le gérant pas présent, l'employé ne sait pas quand il va reve…" at bounding box center [1186, 540] width 448 height 14
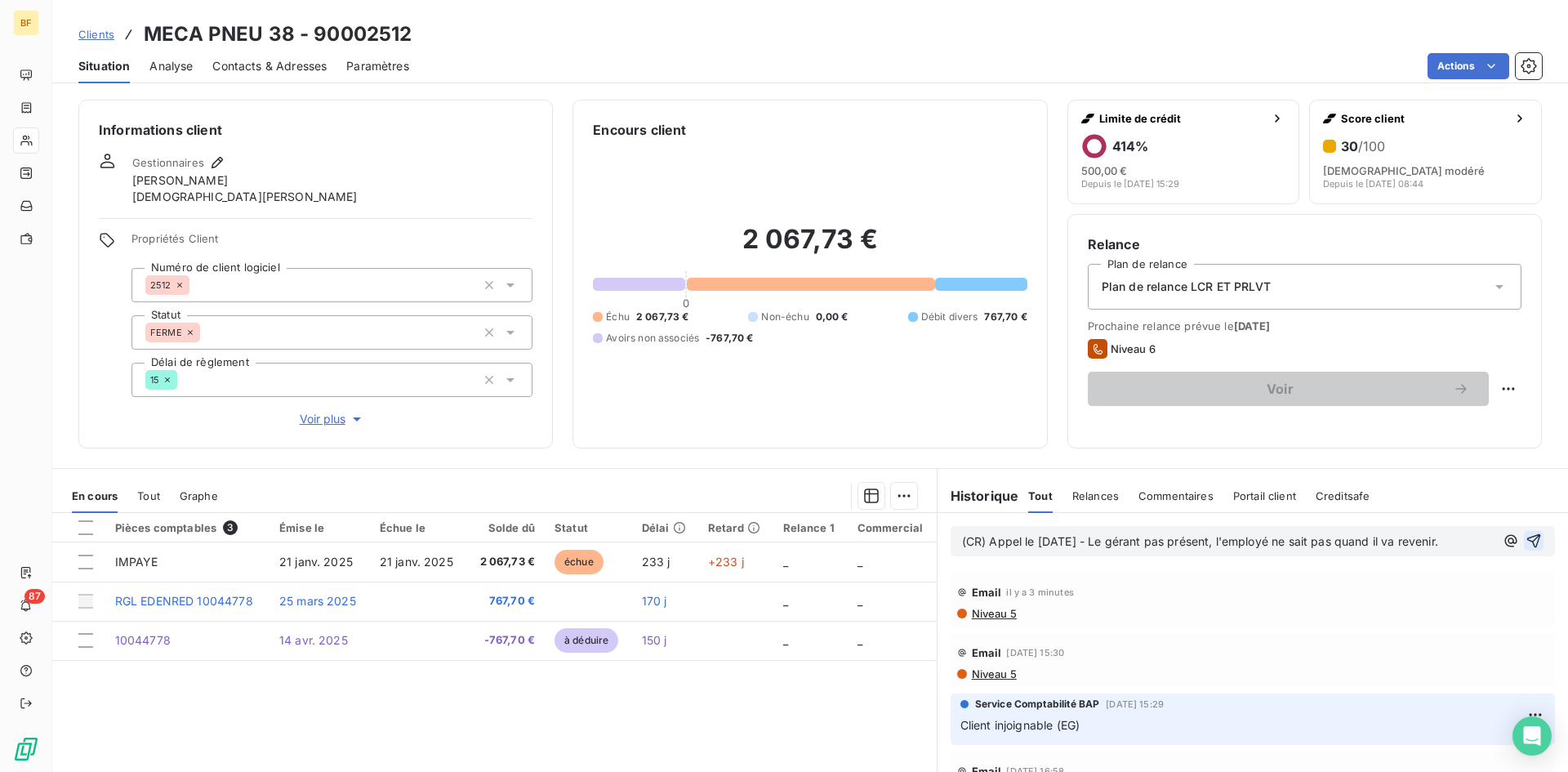
click at [1525, 548] on icon "button" at bounding box center [1533, 540] width 16 height 16
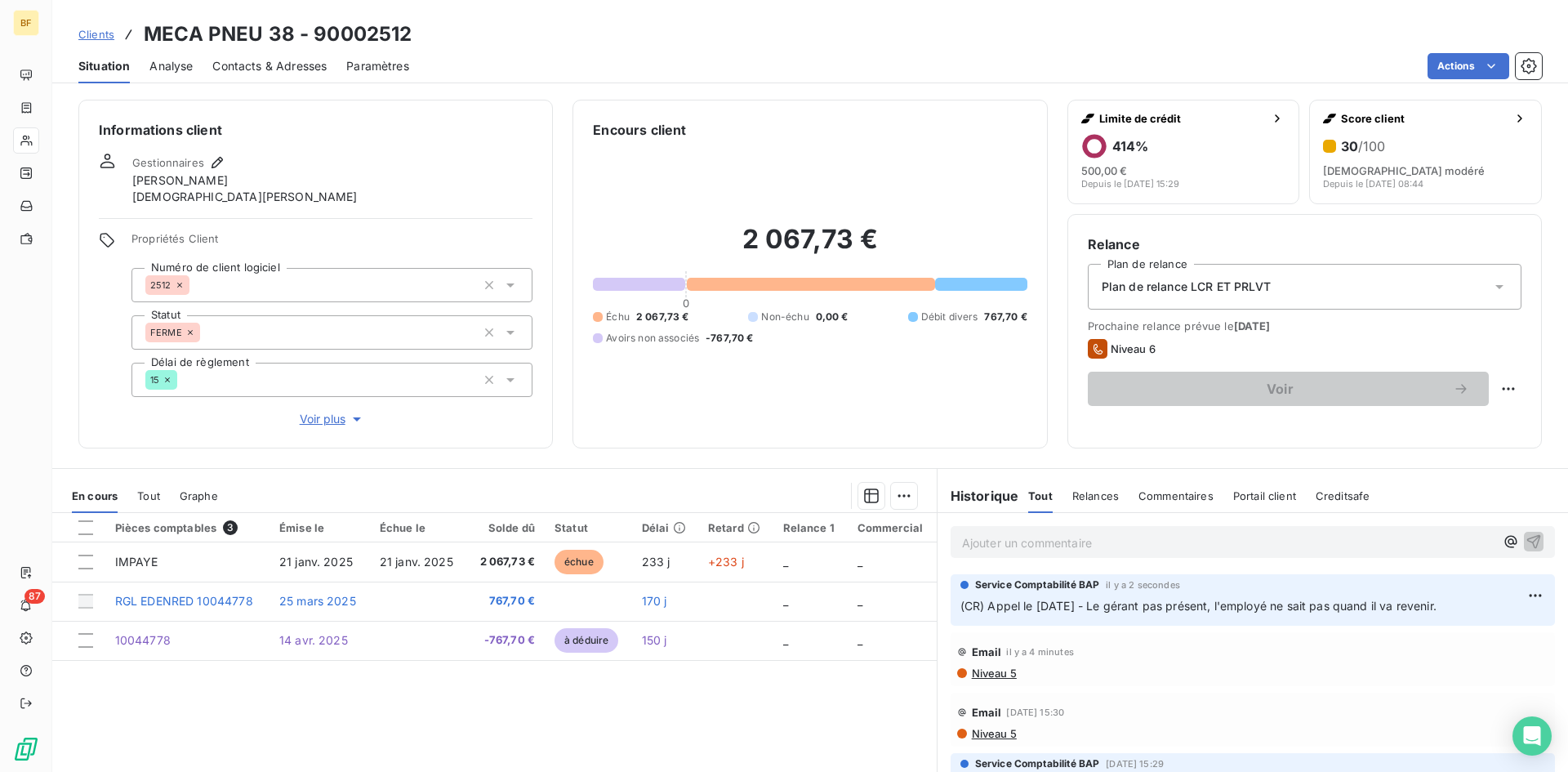
drag, startPoint x: 1307, startPoint y: 606, endPoint x: 983, endPoint y: 621, distance: 324.3
click at [983, 621] on div "Service Comptabilité BAP il y a 2 secondes (CR) Appel le [DATE] - Le gérant pas…" at bounding box center [1253, 600] width 604 height 51
copy span "Appel le [DATE] - Le gérant pas présent, l'employé ne sait pas quand il va reve…"
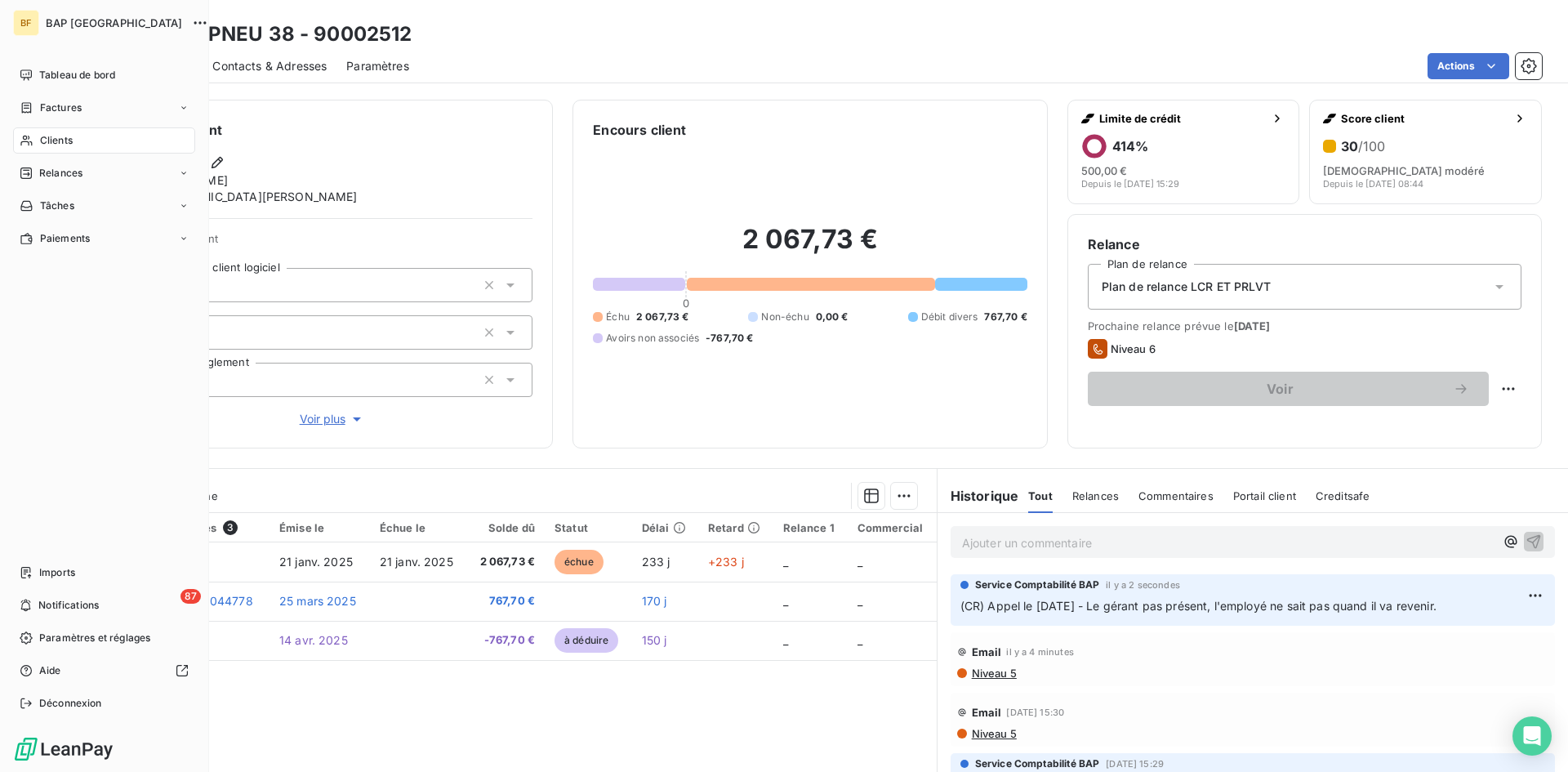
drag, startPoint x: 49, startPoint y: 137, endPoint x: 436, endPoint y: 61, distance: 394.4
click at [49, 137] on span "Clients" at bounding box center [56, 140] width 32 height 14
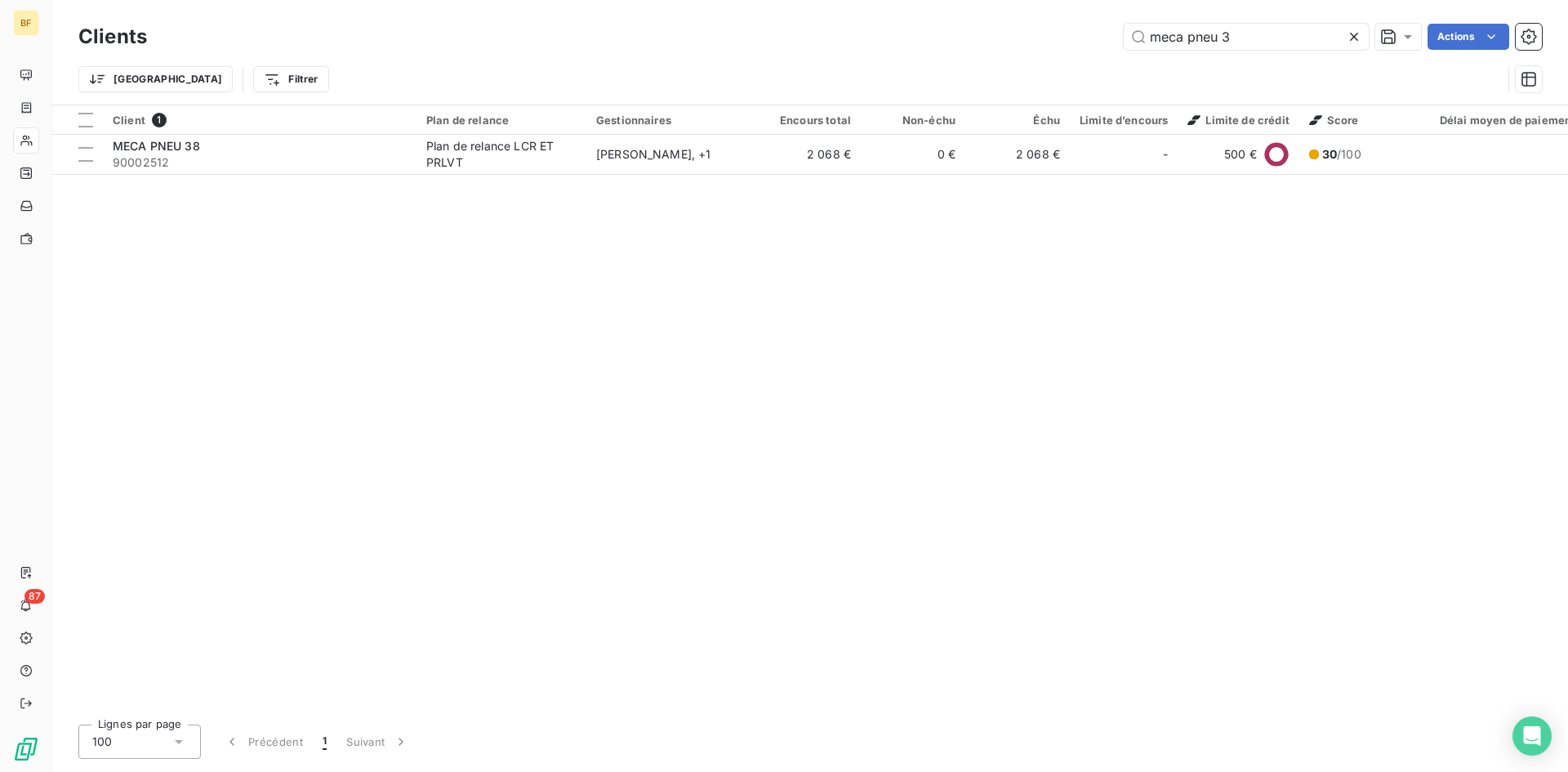
drag, startPoint x: 1239, startPoint y: 44, endPoint x: 890, endPoint y: 14, distance: 350.3
click at [890, 14] on div "Clients meca pneu 3 Actions Trier Filtrer" at bounding box center [810, 52] width 1516 height 104
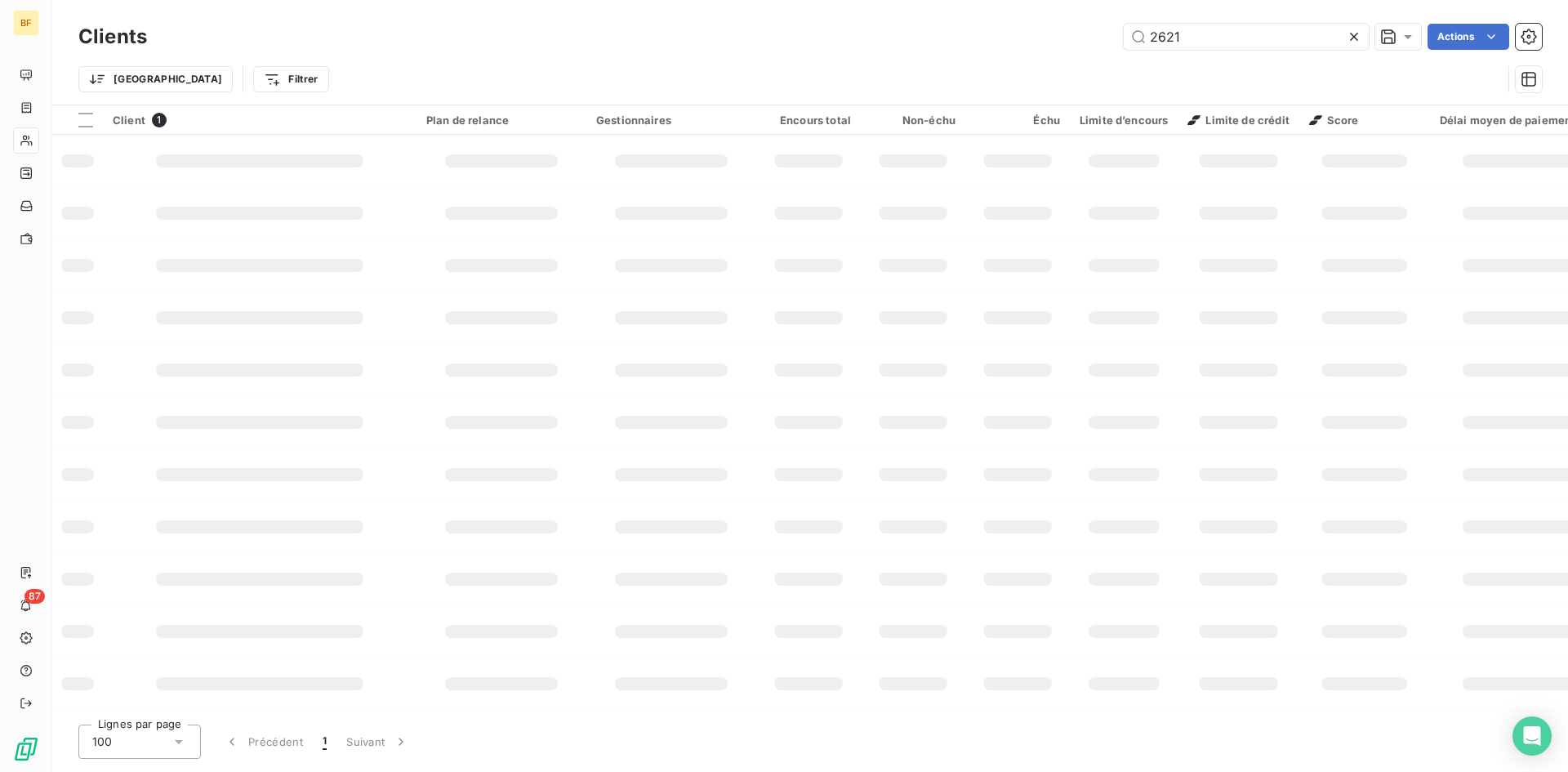
type input "2621"
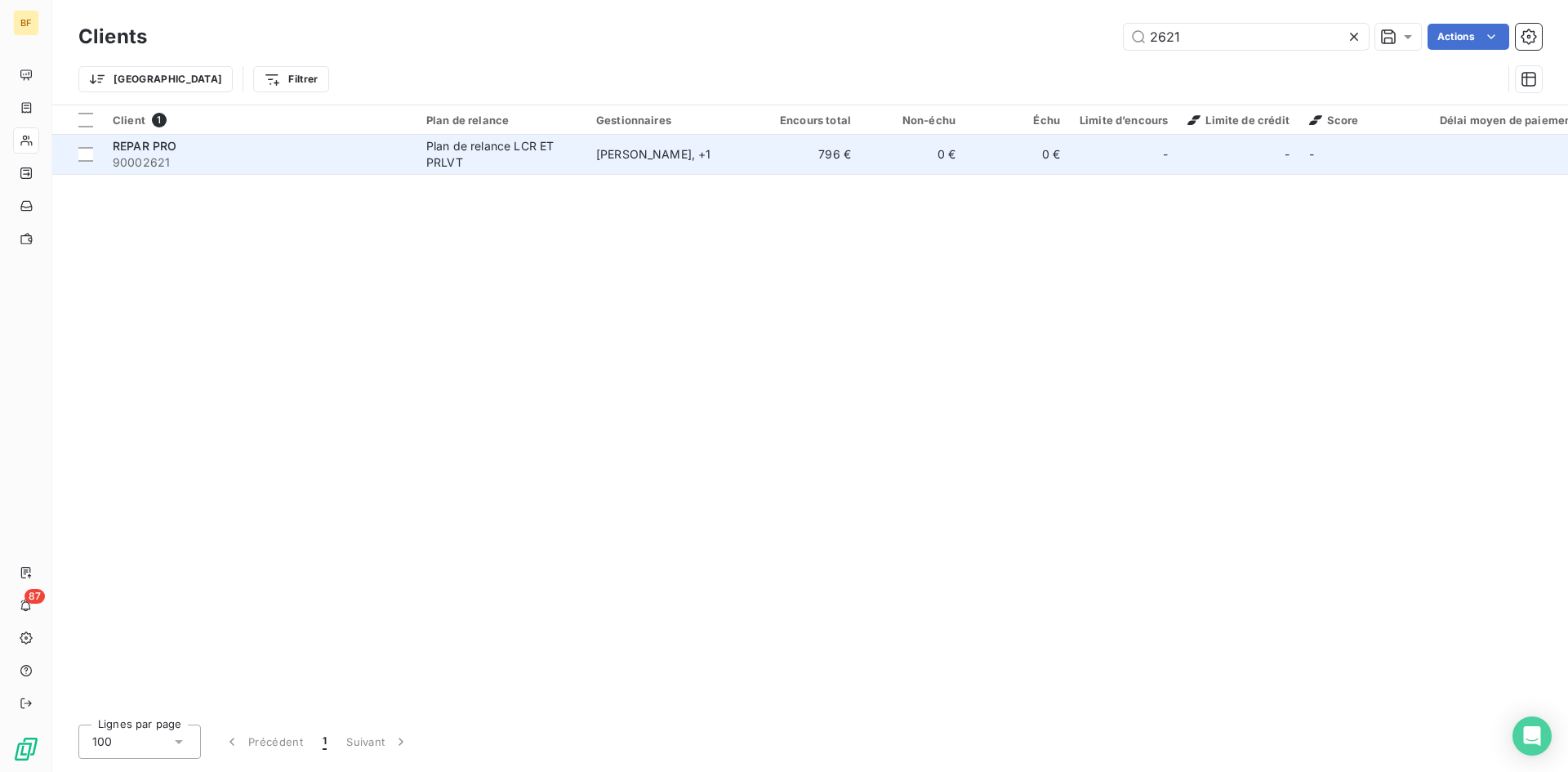
click at [158, 150] on span "REPAR PRO" at bounding box center [144, 145] width 64 height 14
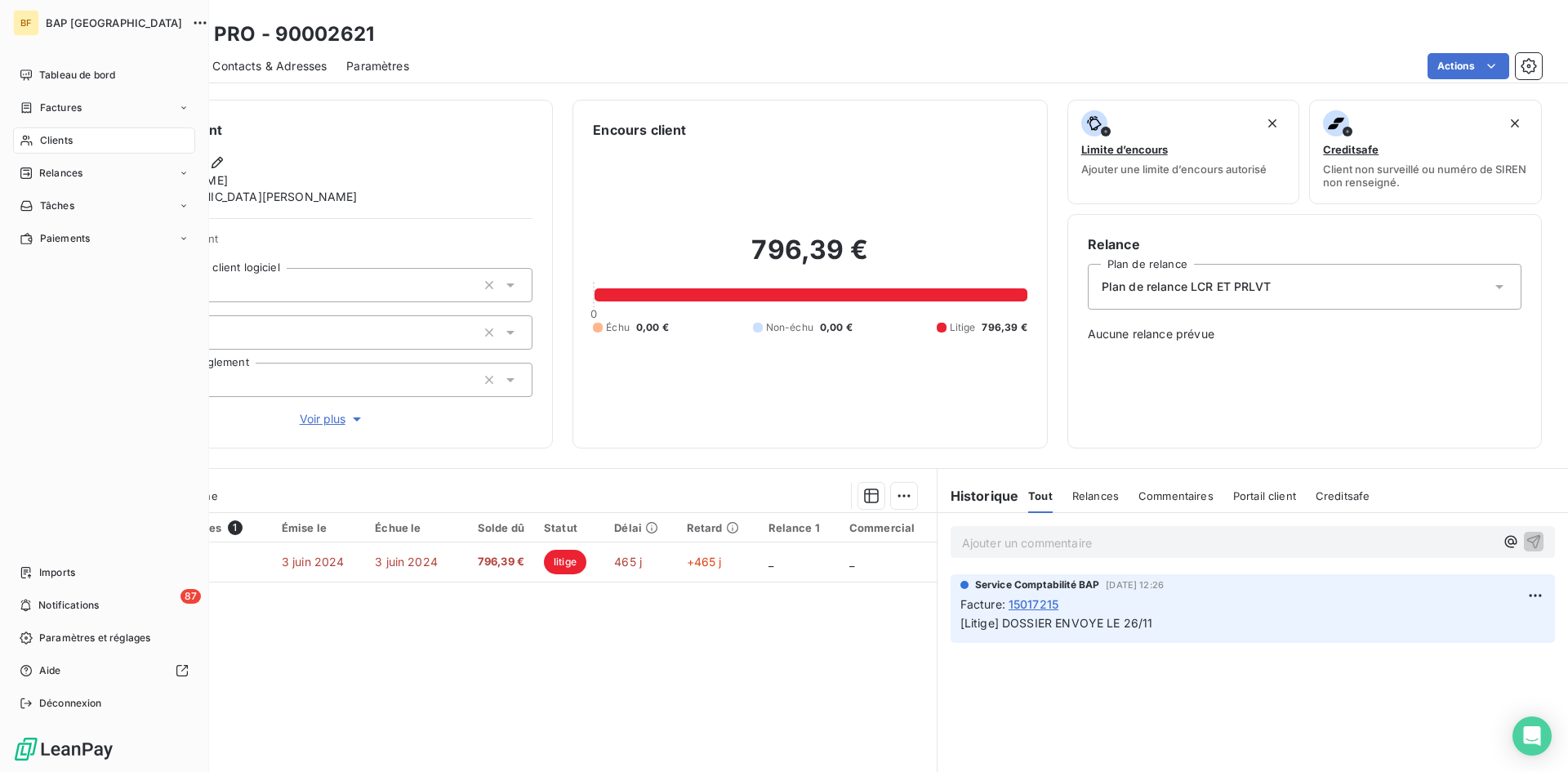
click at [59, 141] on span "Clients" at bounding box center [56, 140] width 32 height 14
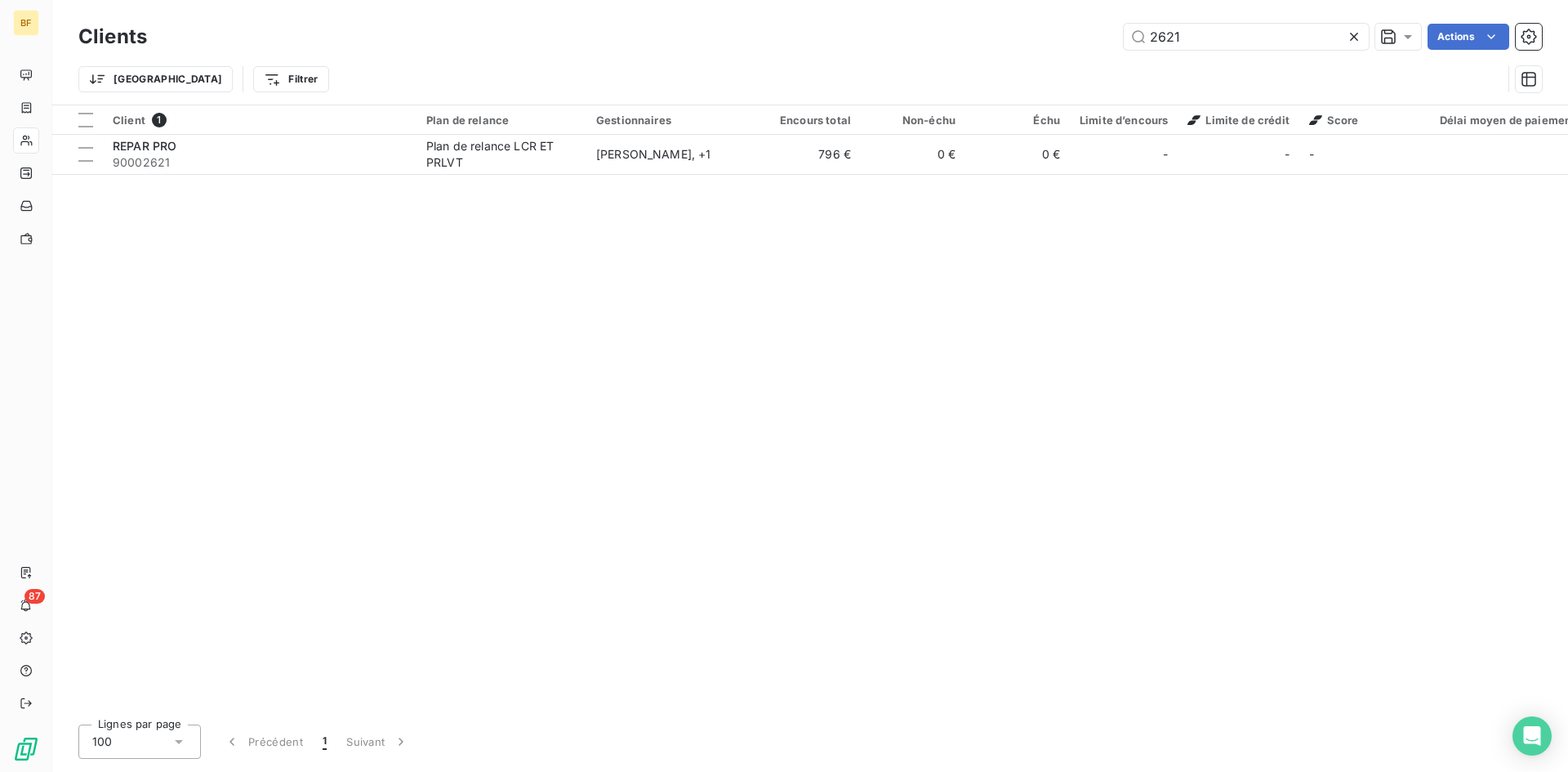
drag, startPoint x: 1180, startPoint y: 34, endPoint x: 811, endPoint y: -3, distance: 370.9
click at [811, 0] on html "BF 87 Clients 2621 Actions Trier Filtrer Client 1 Plan de relance Gestionnaires…" at bounding box center [784, 386] width 1568 height 772
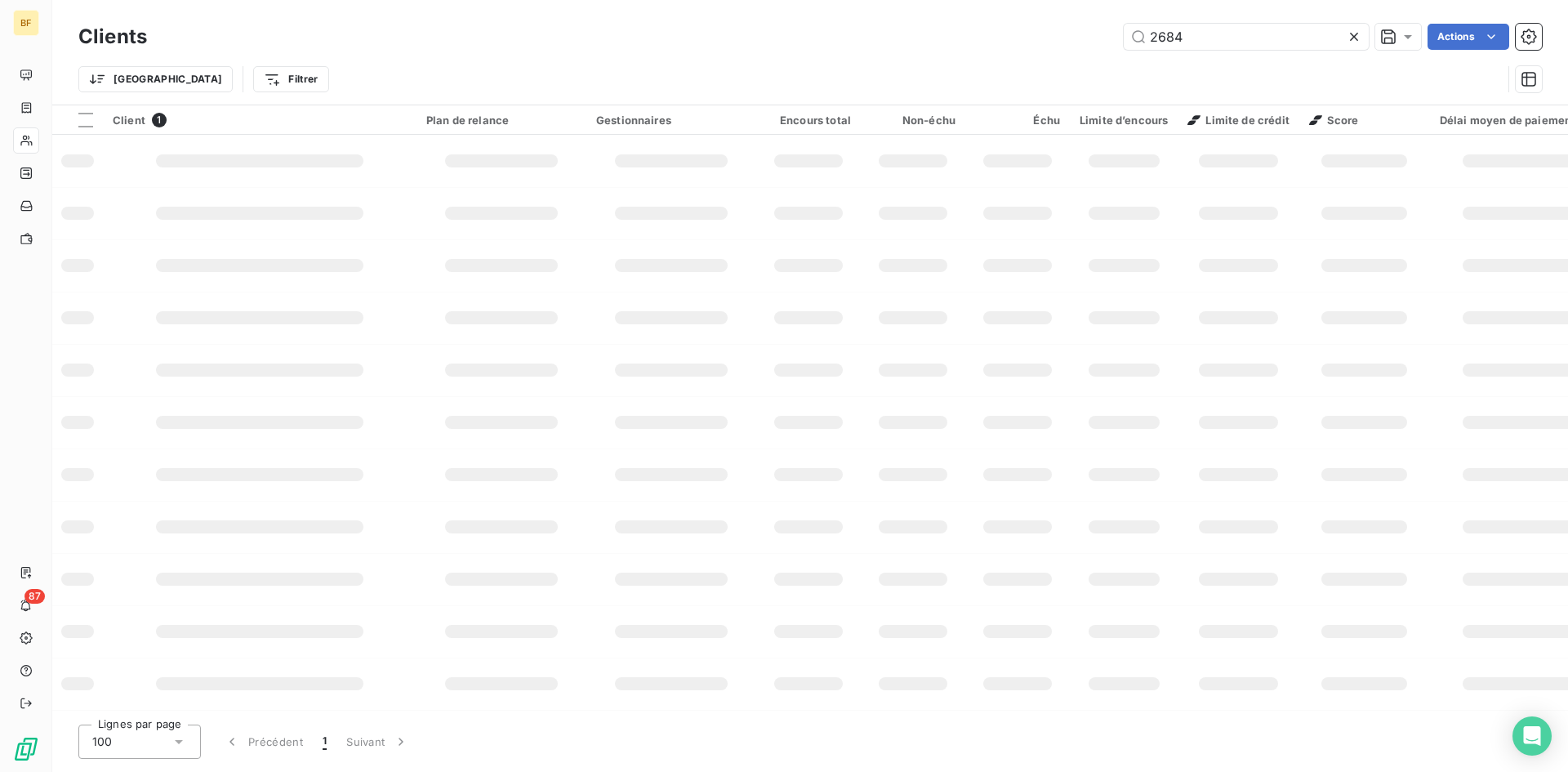
type input "2684"
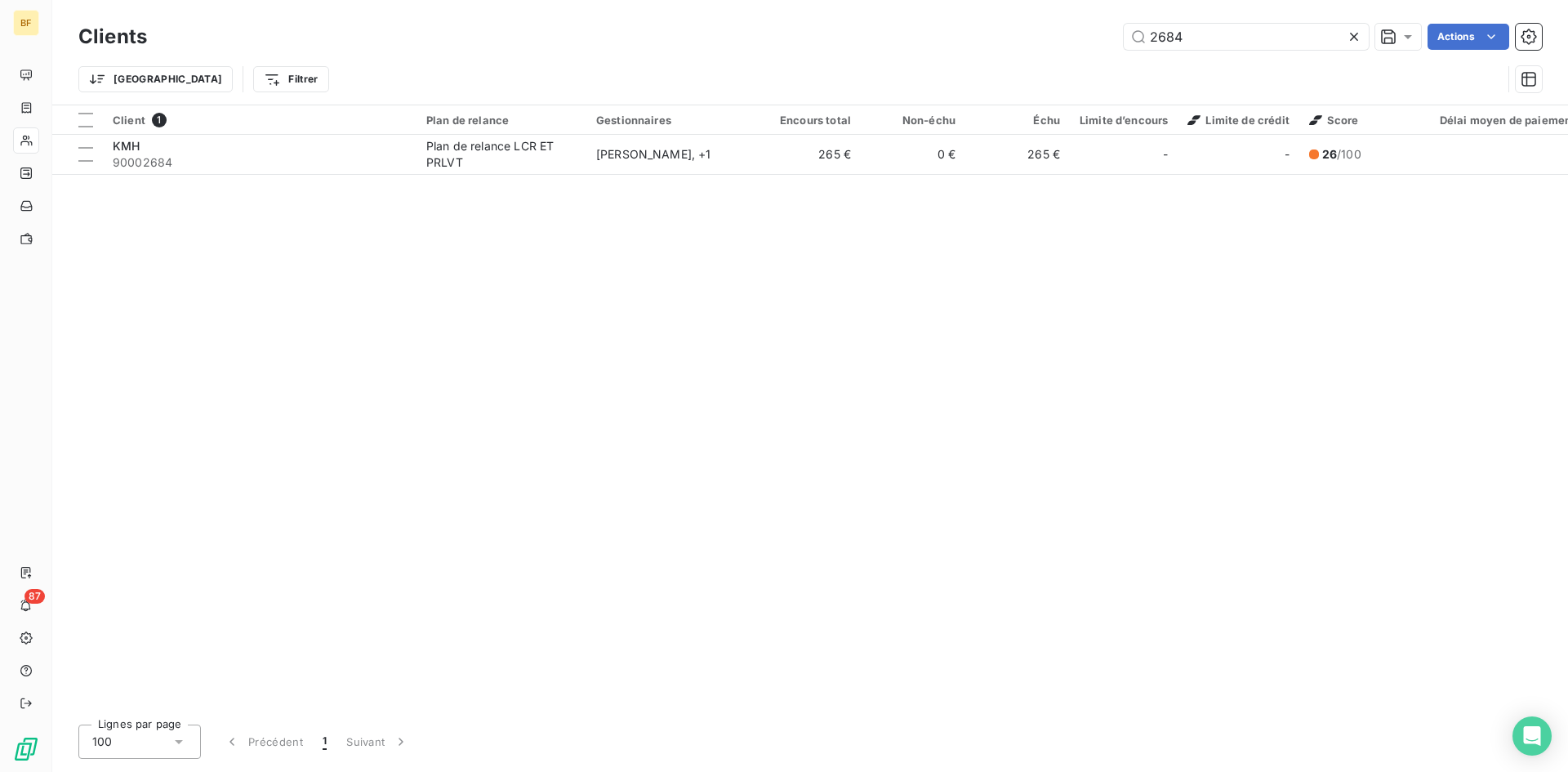
click at [730, 178] on div "Client 1 Plan de relance Gestionnaires Encours total Non-échu Échu Limite d’enc…" at bounding box center [810, 408] width 1516 height 606
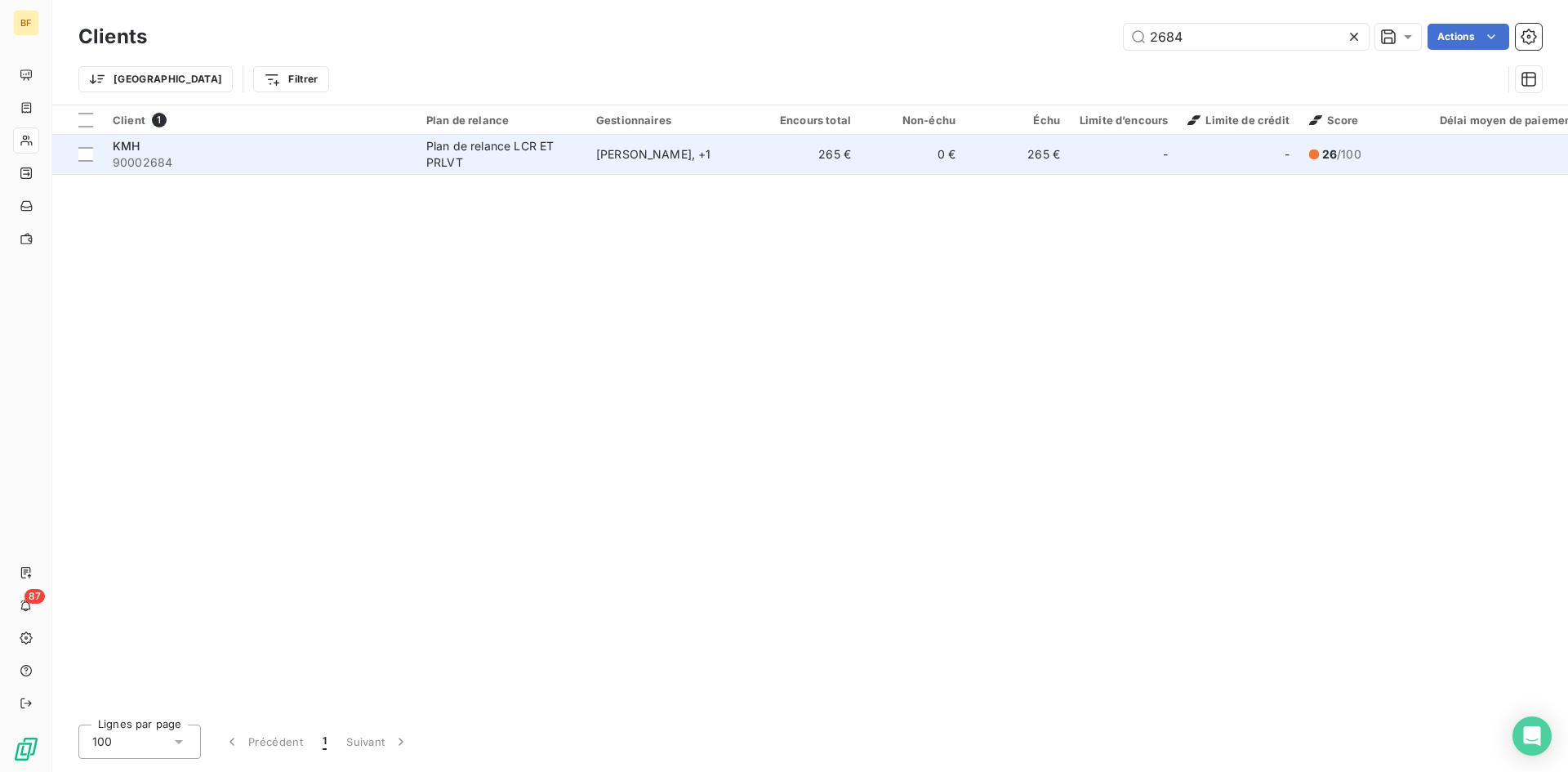
click at [722, 157] on div "[PERSON_NAME] , + 1" at bounding box center [671, 154] width 150 height 16
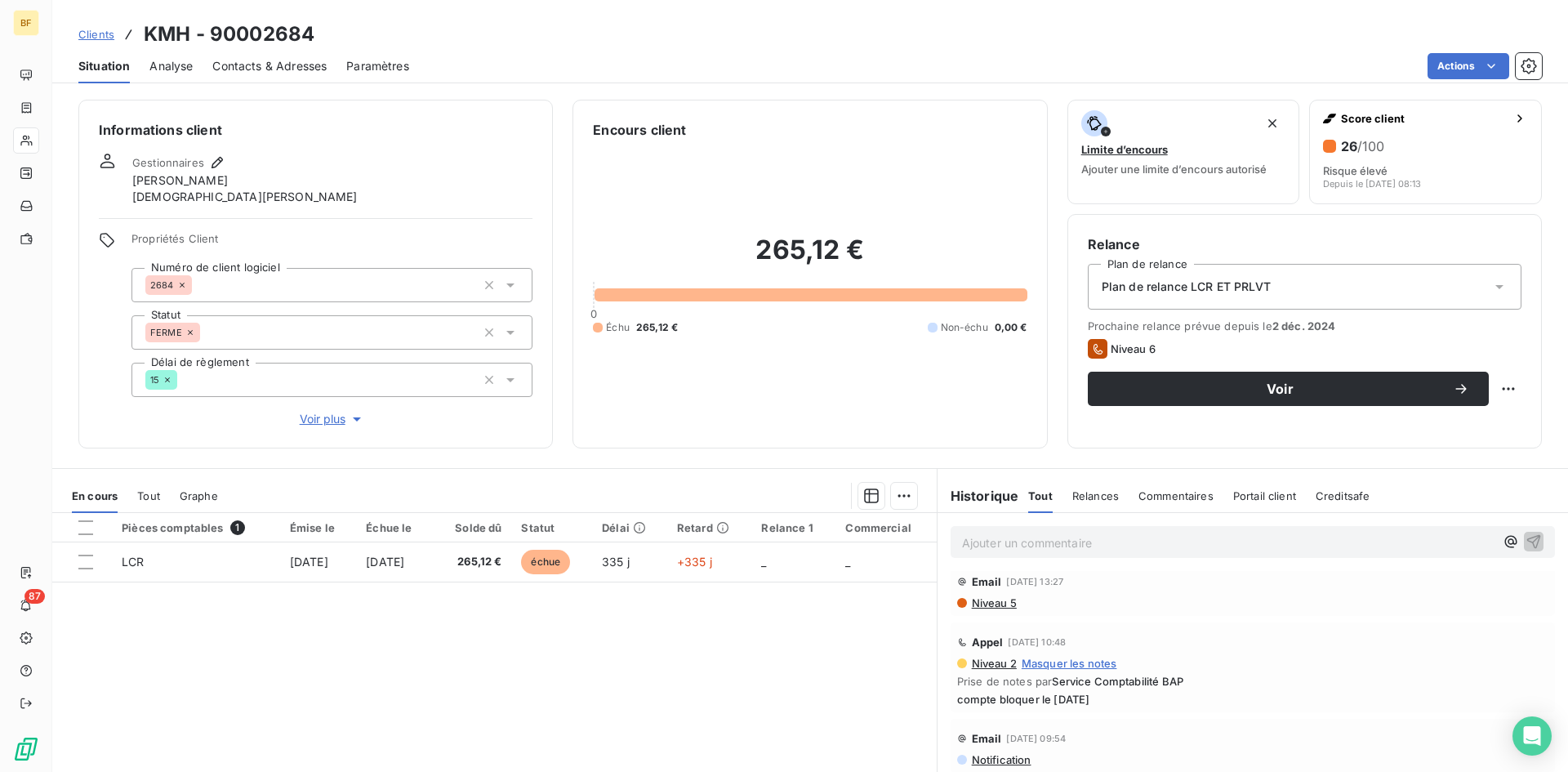
scroll to position [245, 0]
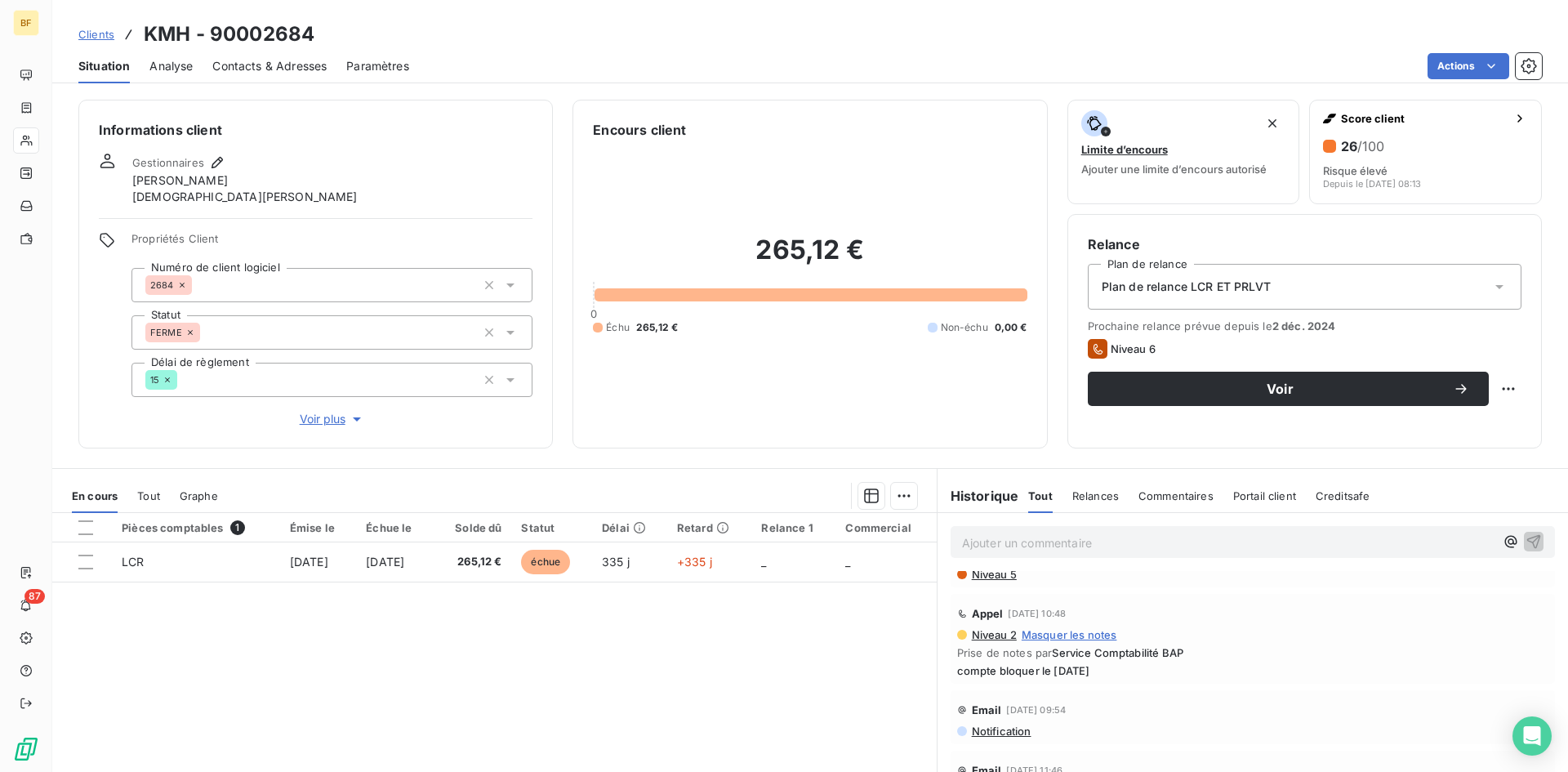
click at [691, 697] on div "Pièces comptables 1 Émise le Échue le Solde dû Statut Délai Retard Relance 1 Co…" at bounding box center [494, 669] width 884 height 314
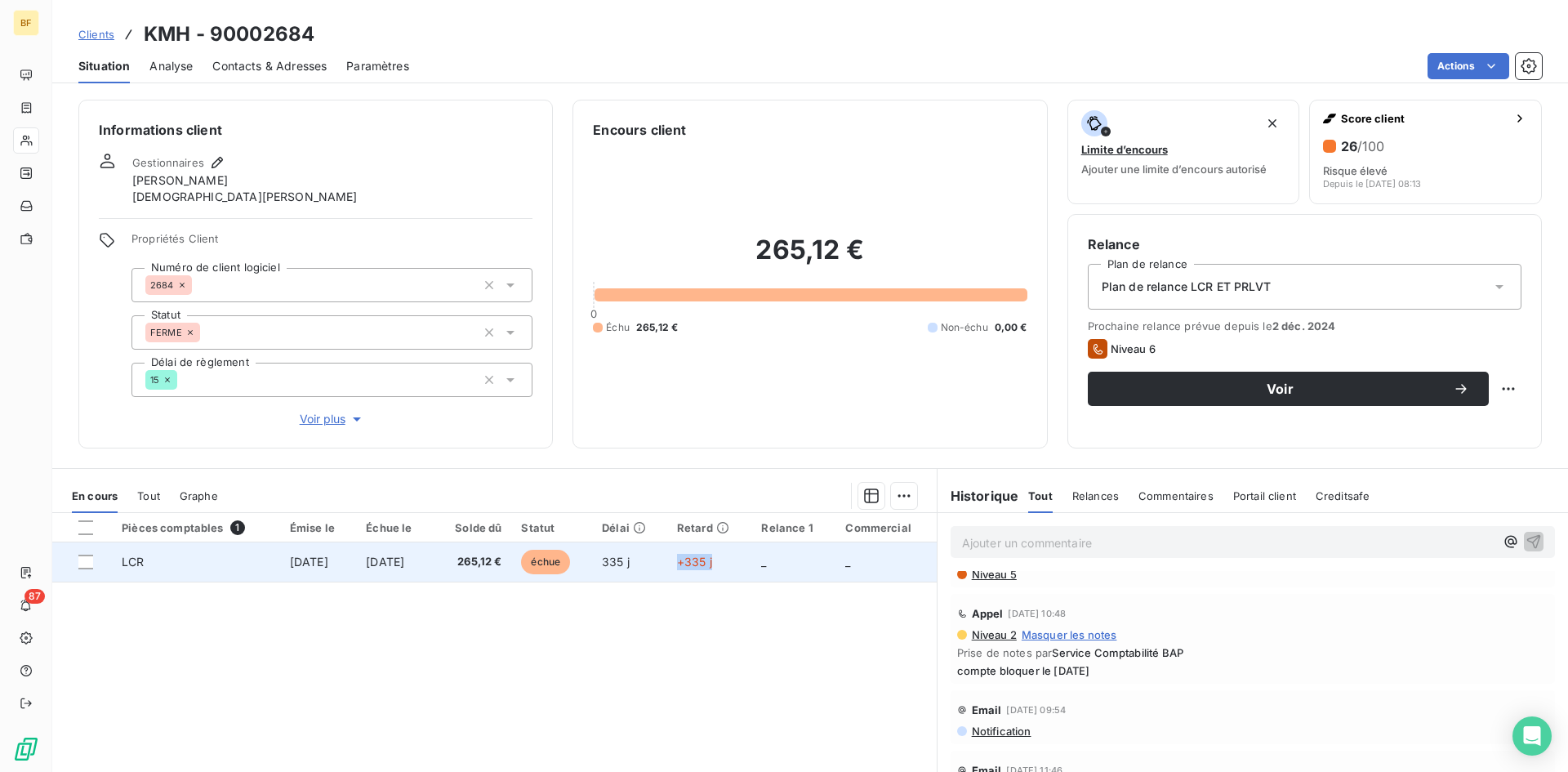
drag, startPoint x: 686, startPoint y: 564, endPoint x: 744, endPoint y: 561, distance: 58.1
click at [744, 561] on td "+335 j" at bounding box center [709, 561] width 85 height 39
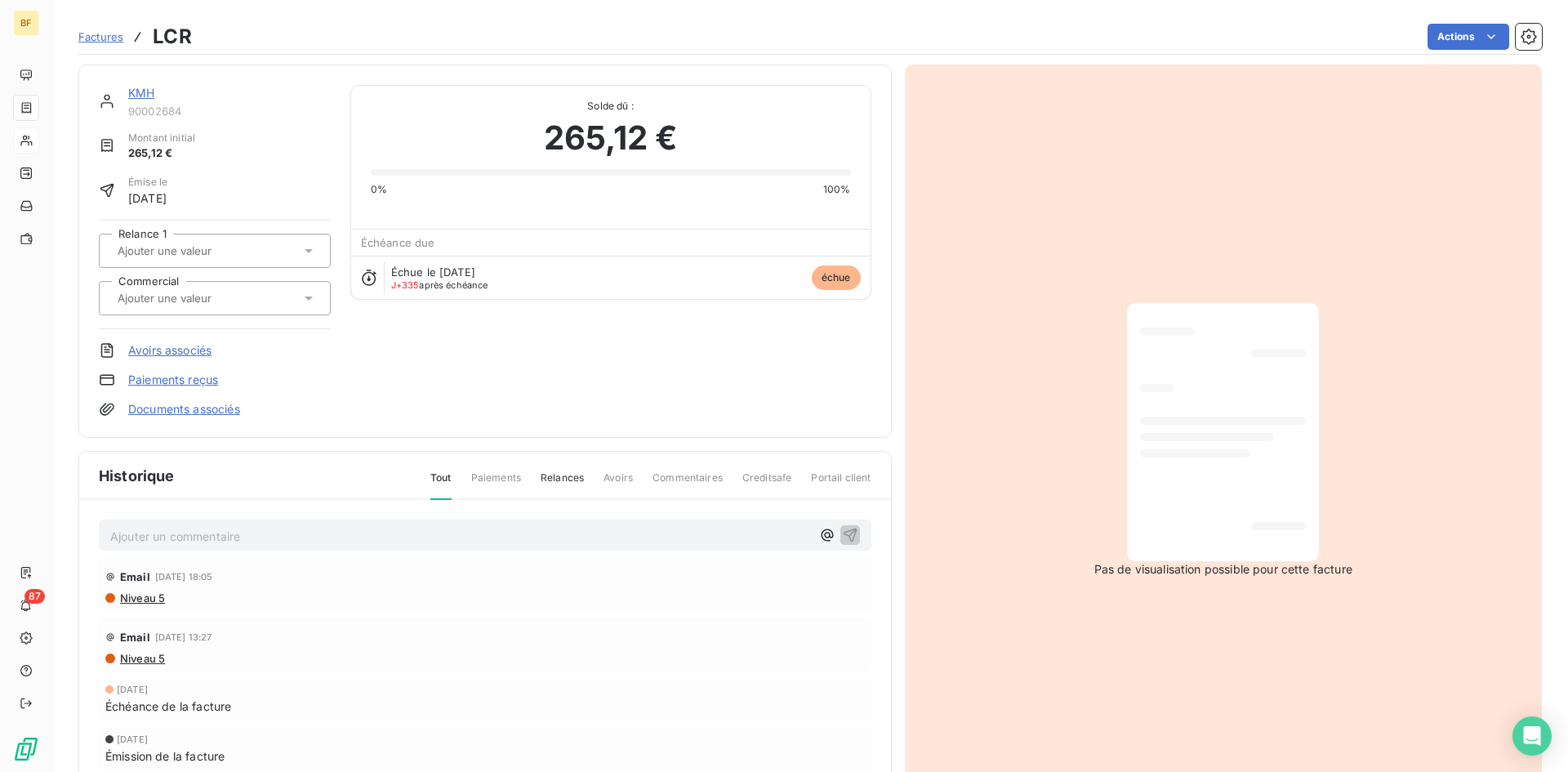
scroll to position [83, 0]
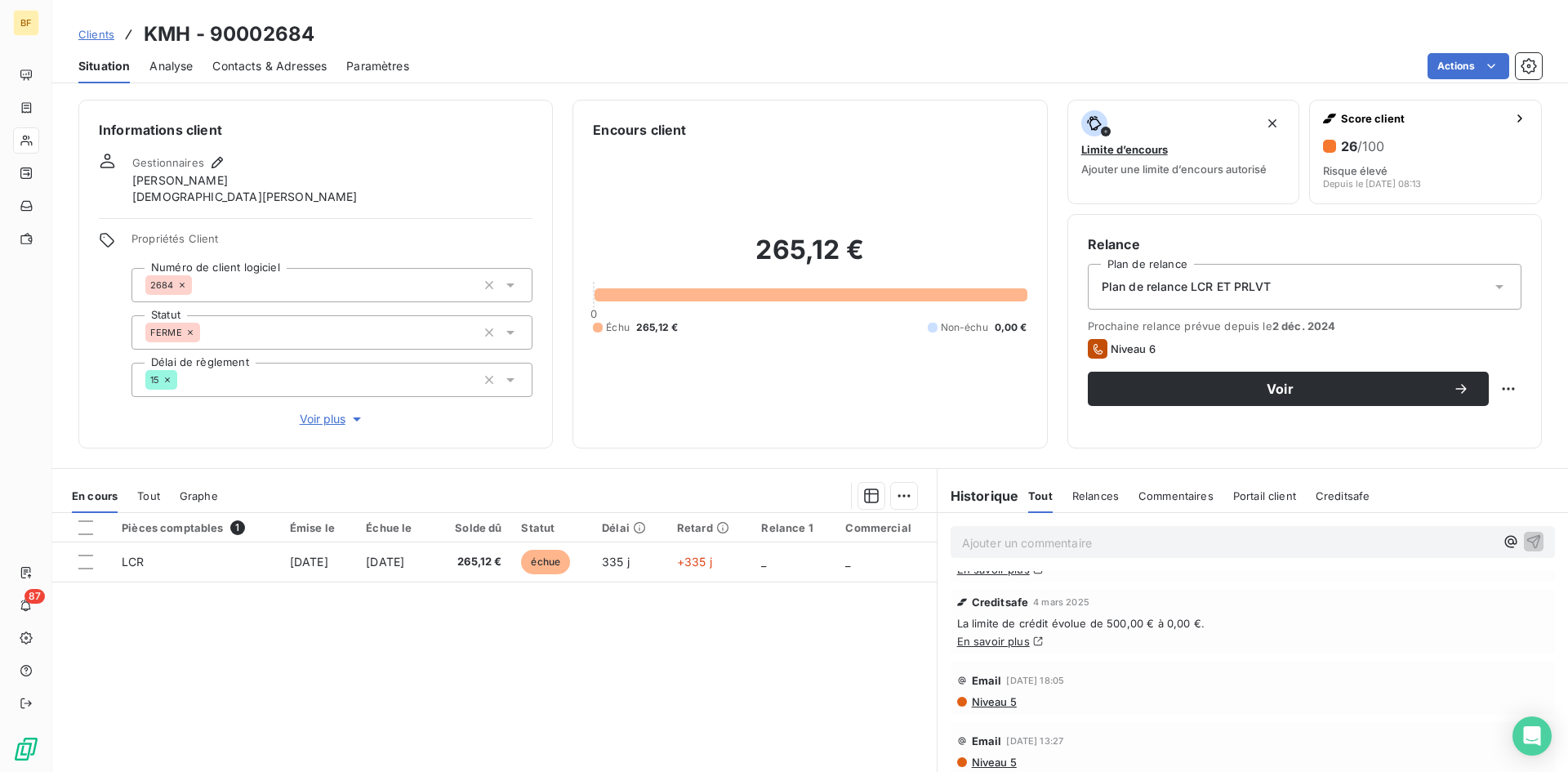
scroll to position [82, 0]
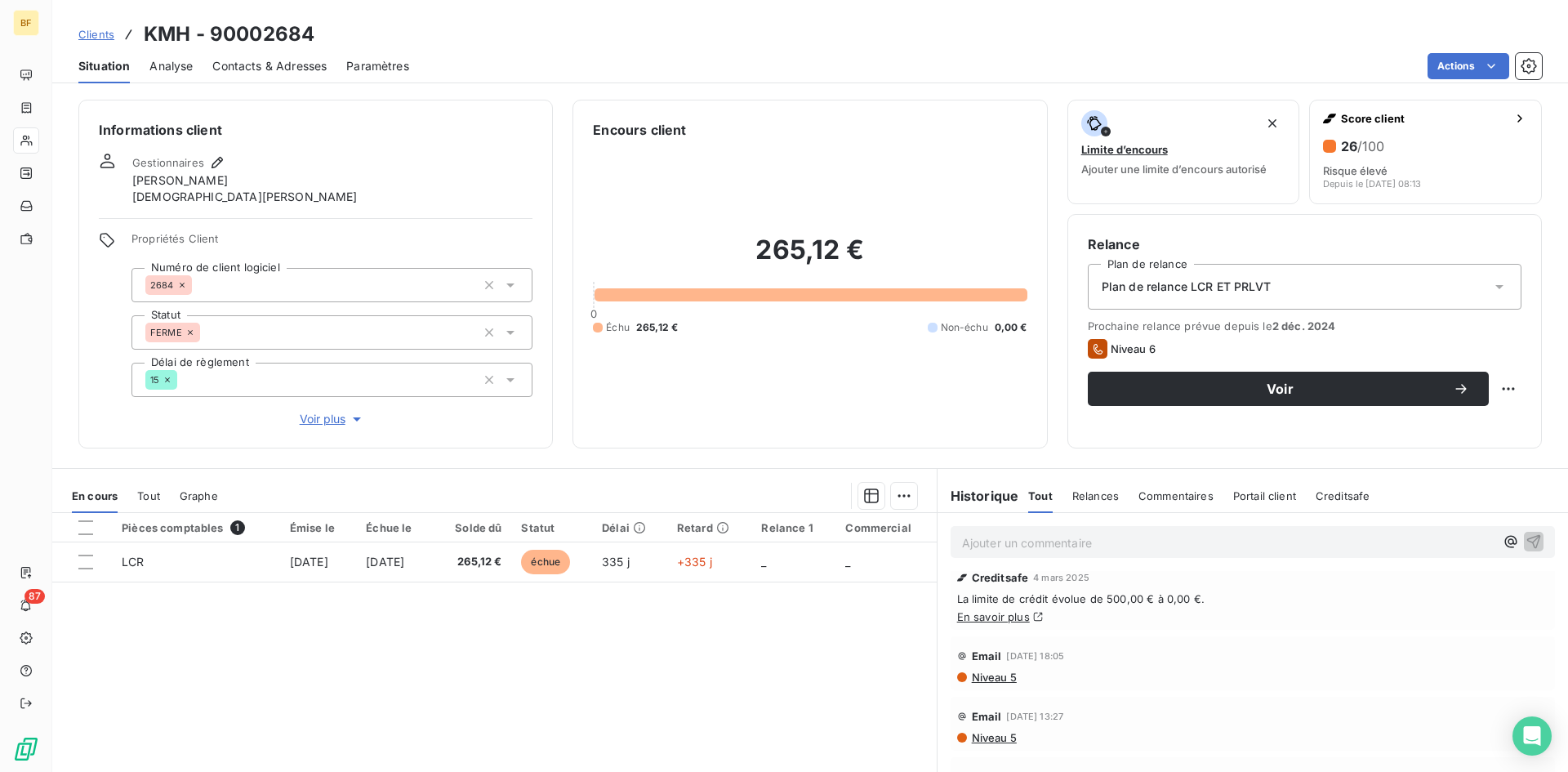
drag, startPoint x: 1000, startPoint y: 652, endPoint x: 1085, endPoint y: 647, distance: 85.1
click at [1085, 647] on div "Email [DATE] 18:05" at bounding box center [1253, 656] width 592 height 27
click at [986, 679] on span "Niveau 5" at bounding box center [993, 677] width 47 height 13
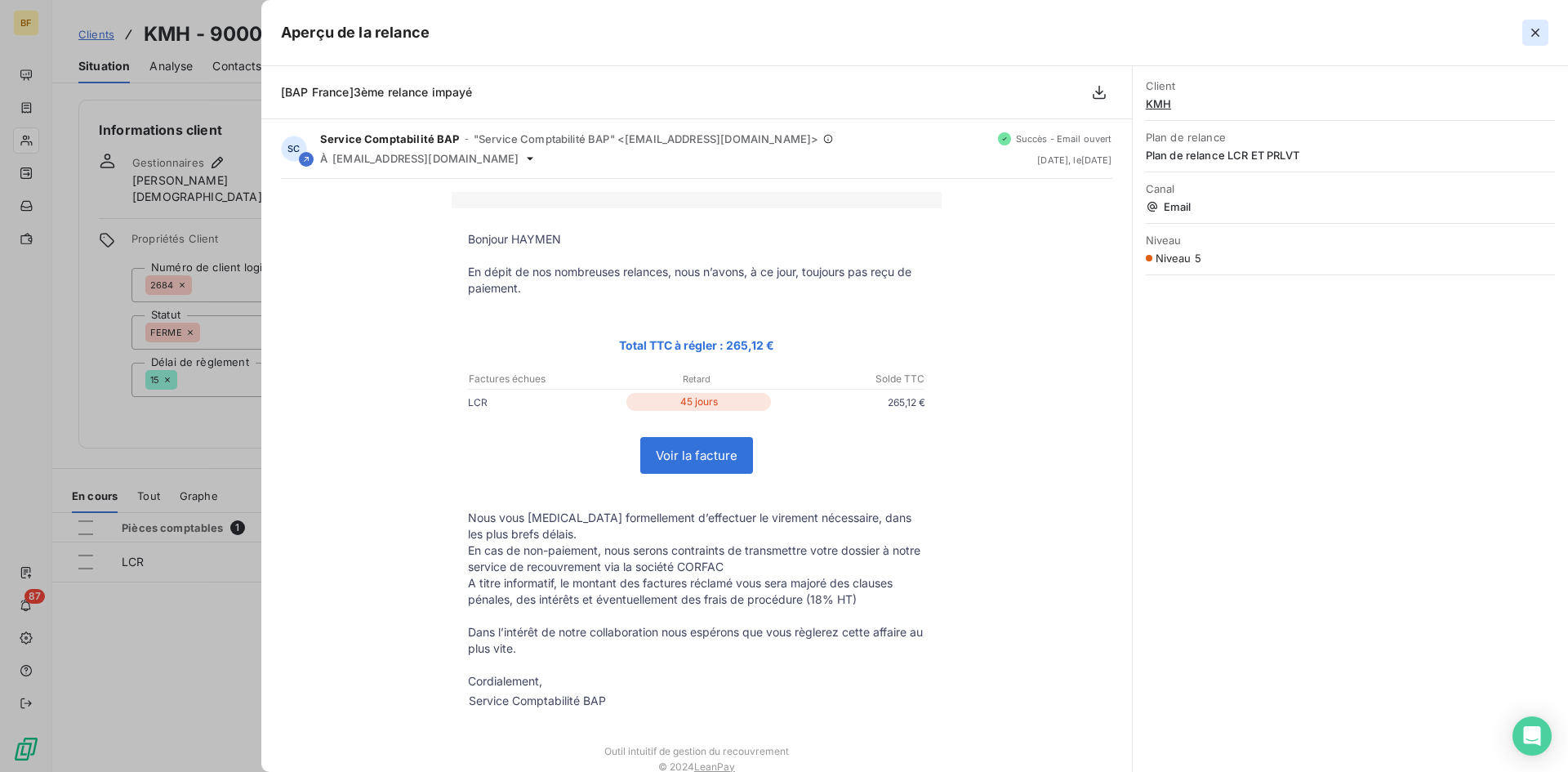
click at [1540, 30] on icon "button" at bounding box center [1535, 32] width 16 height 16
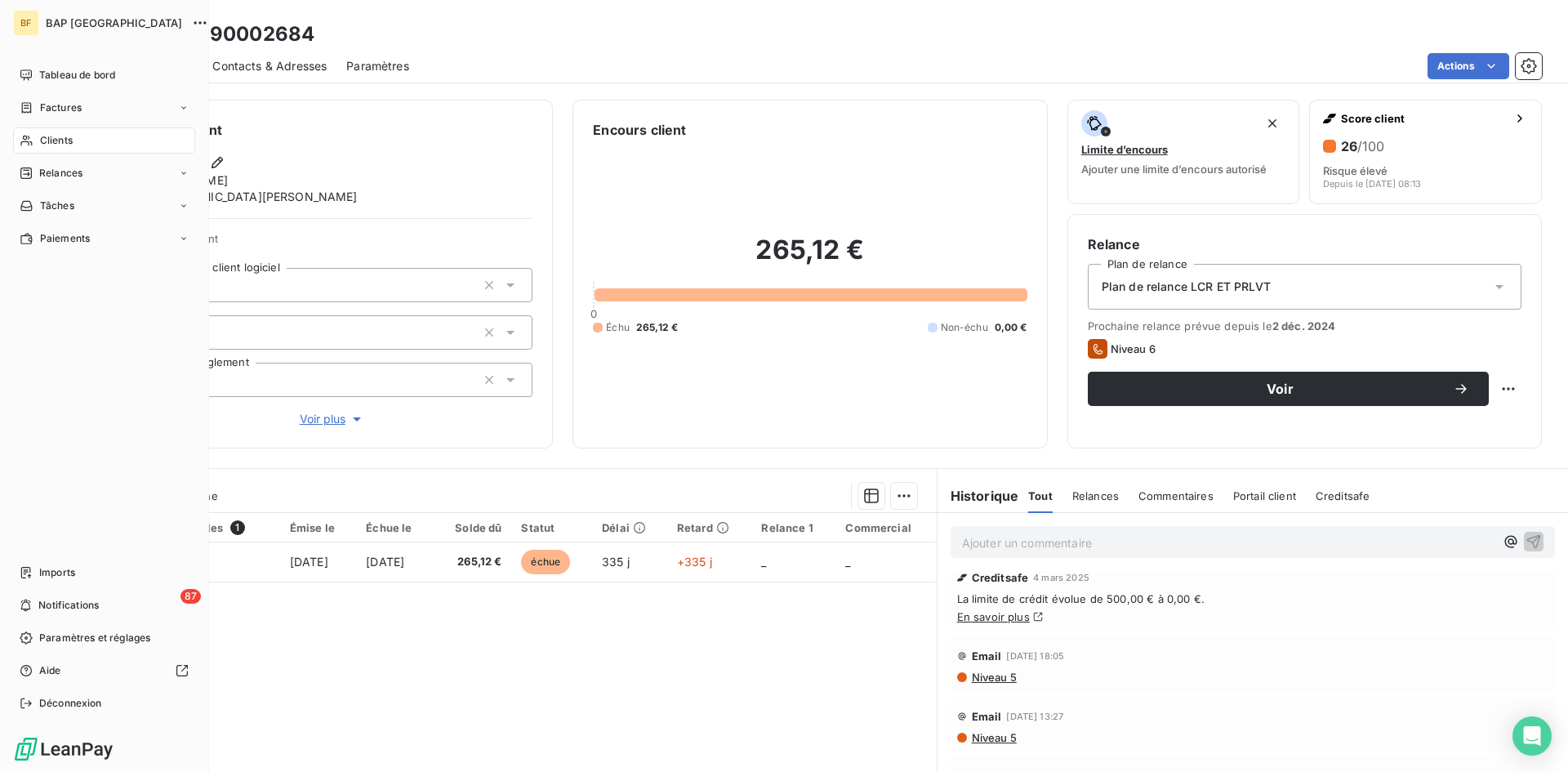
click at [66, 129] on div "Clients" at bounding box center [104, 141] width 182 height 27
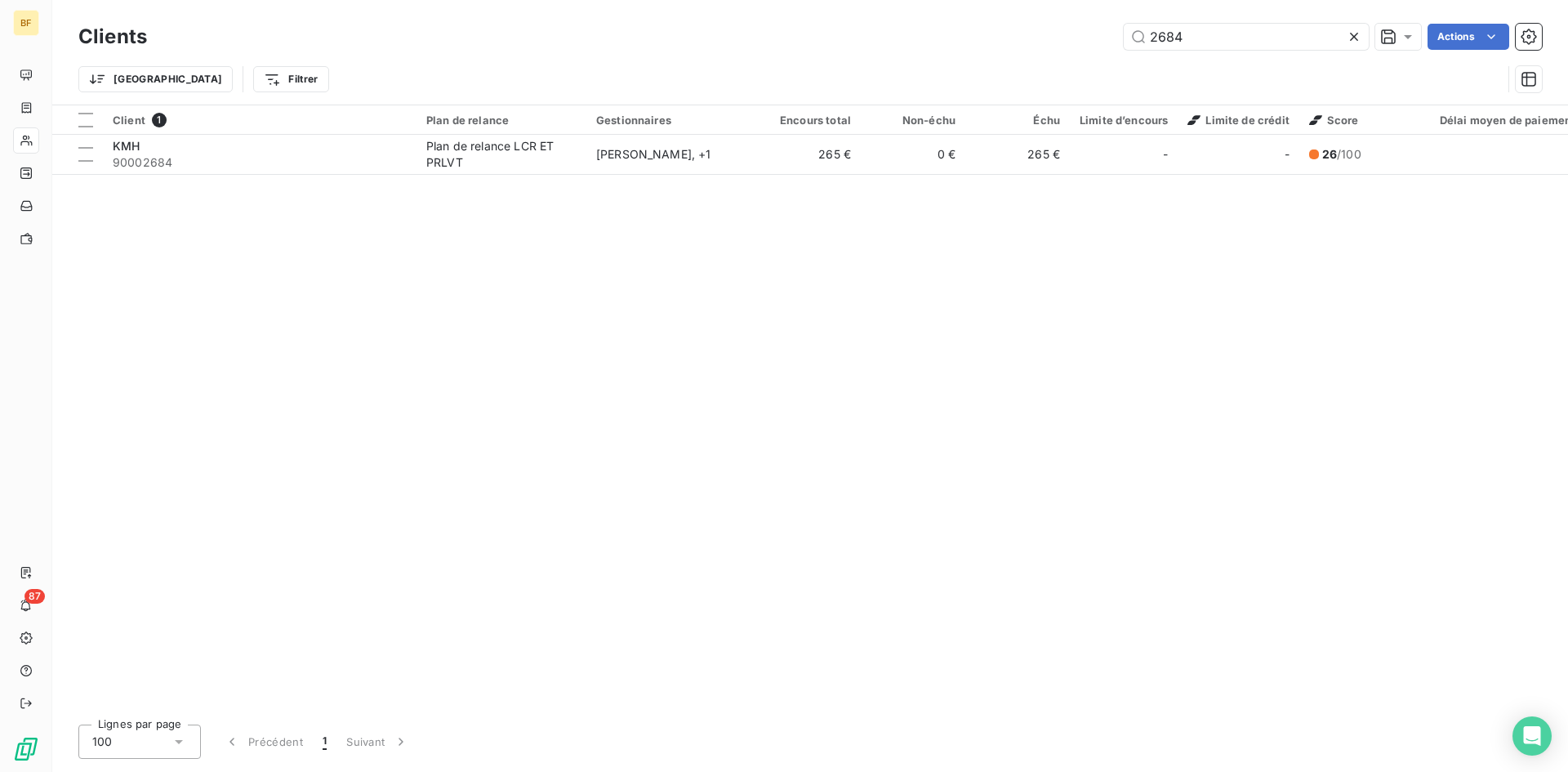
drag, startPoint x: 1065, startPoint y: 36, endPoint x: 1034, endPoint y: 33, distance: 31.1
click at [1034, 35] on div "2684 Actions" at bounding box center [854, 37] width 1375 height 27
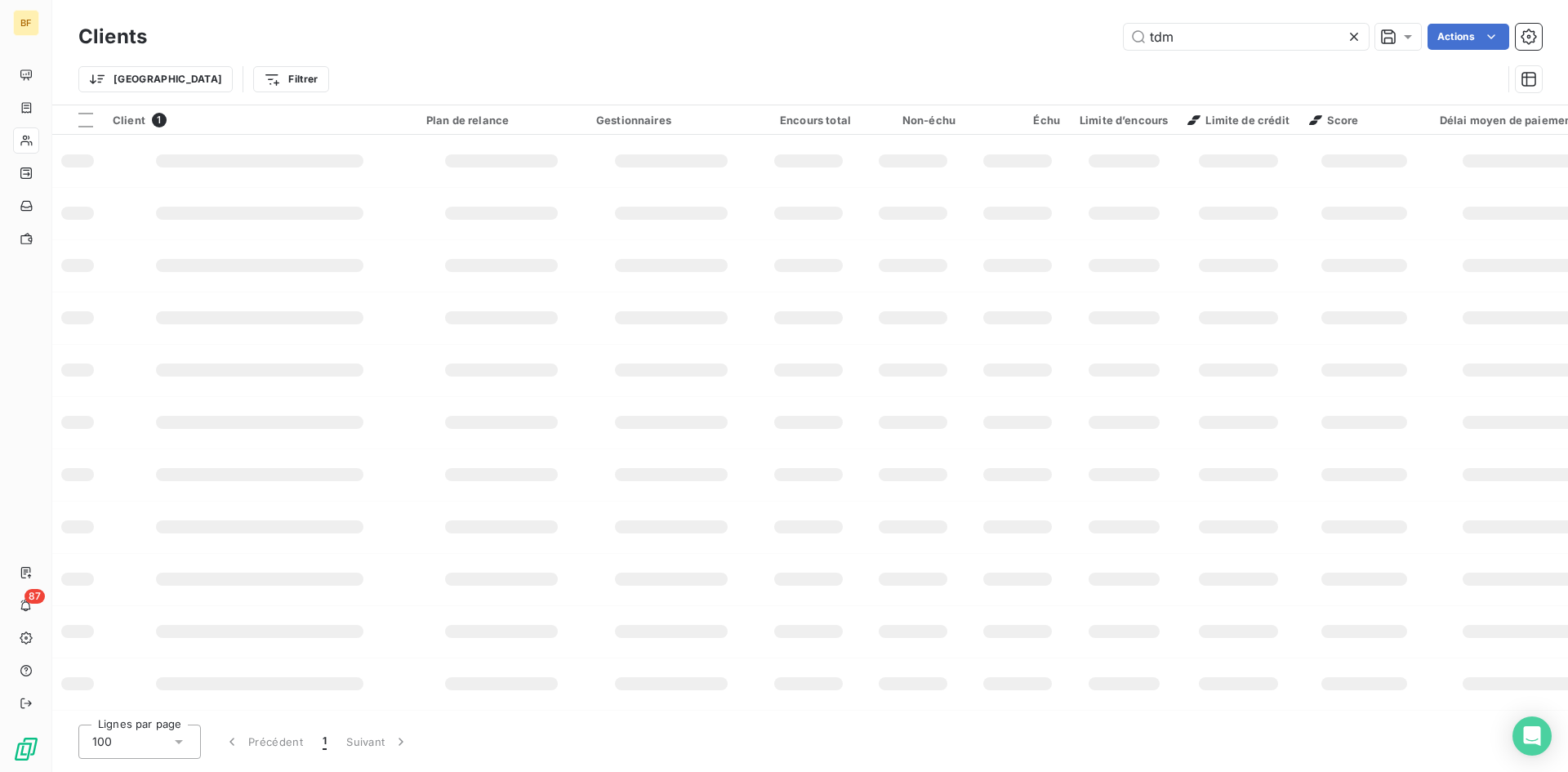
type input "tdm"
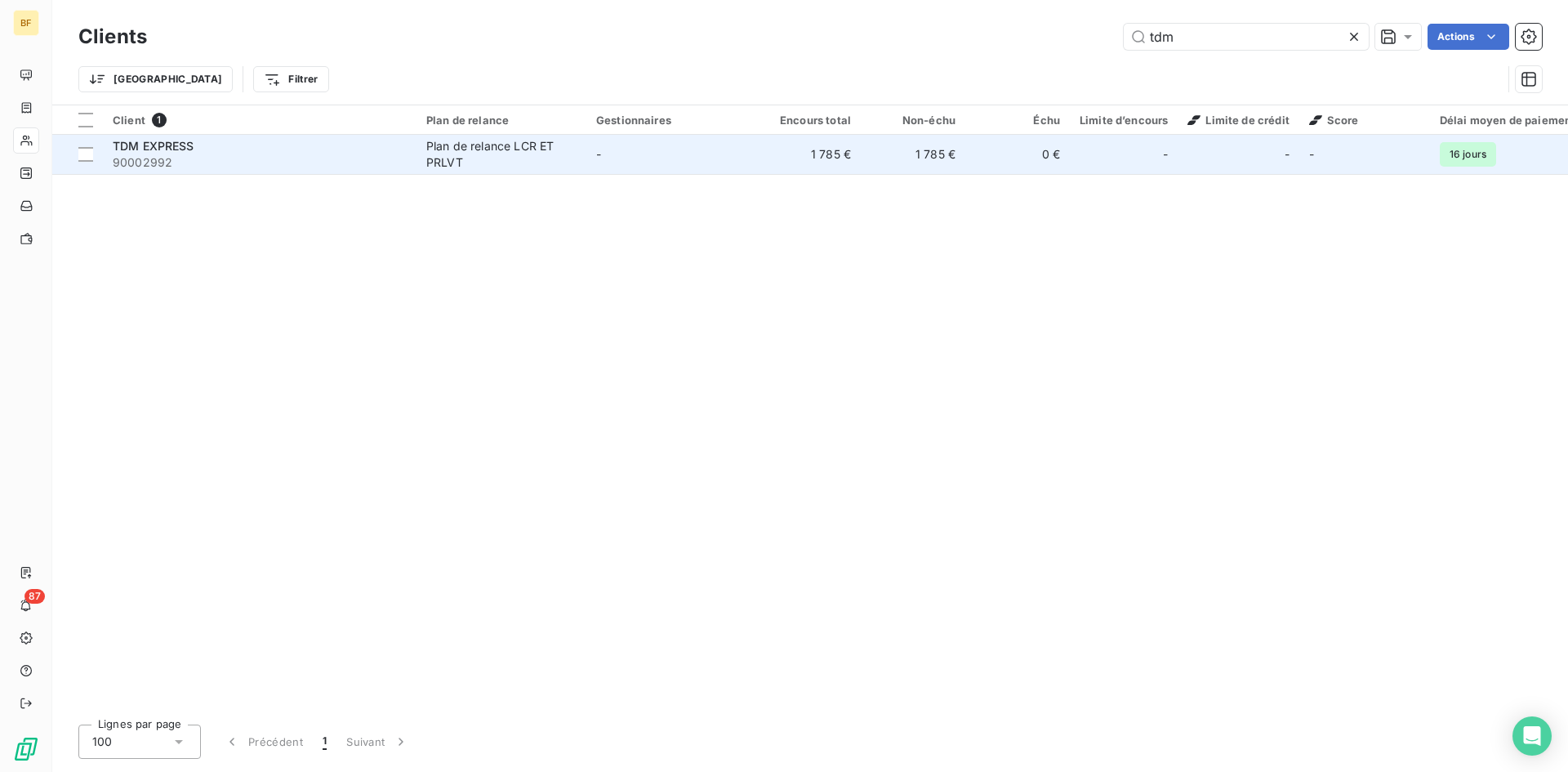
click at [455, 149] on div "Plan de relance LCR ET PRLVT" at bounding box center [501, 154] width 150 height 32
